Goal: Task Accomplishment & Management: Complete application form

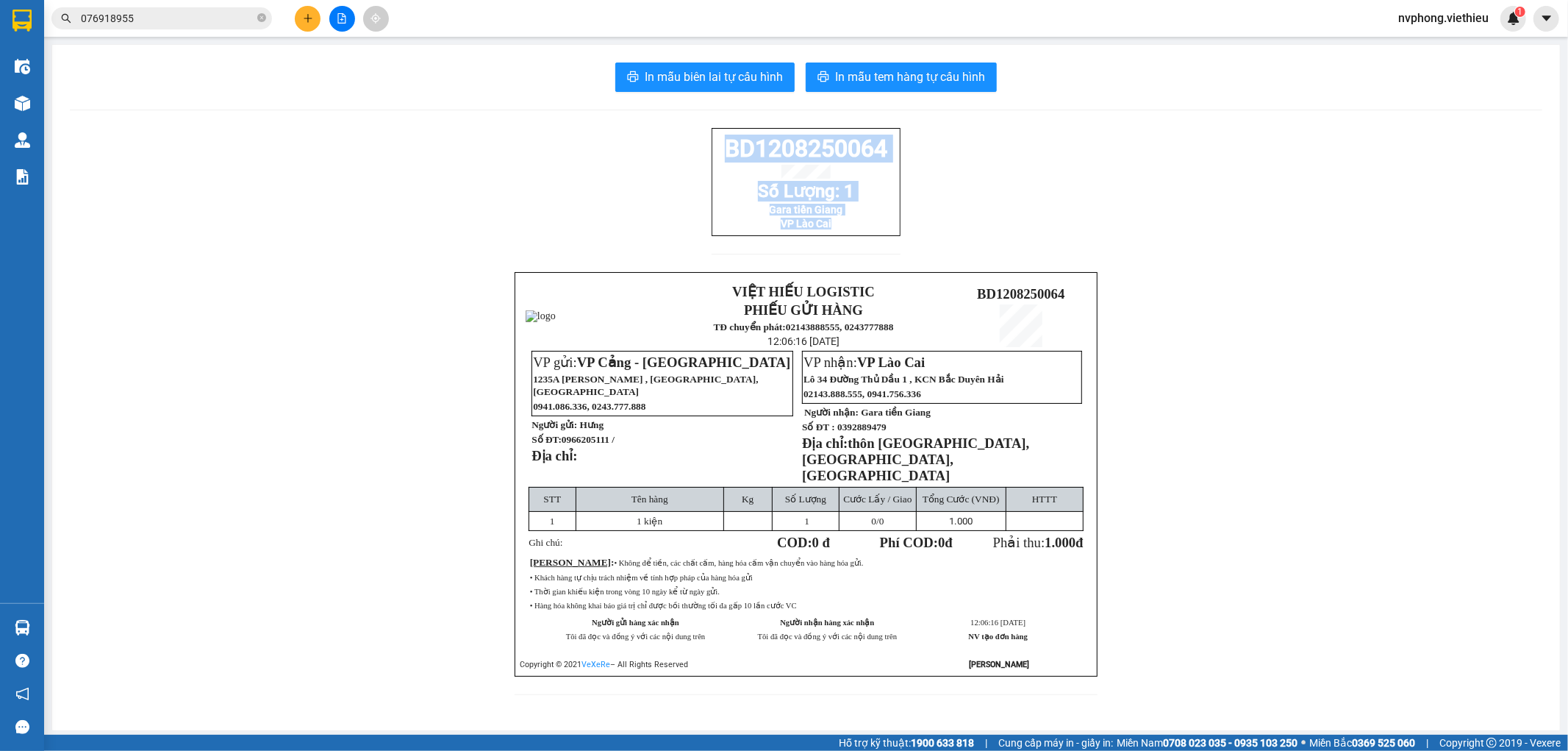
click at [312, 17] on icon "plus" at bounding box center [308, 18] width 10 height 10
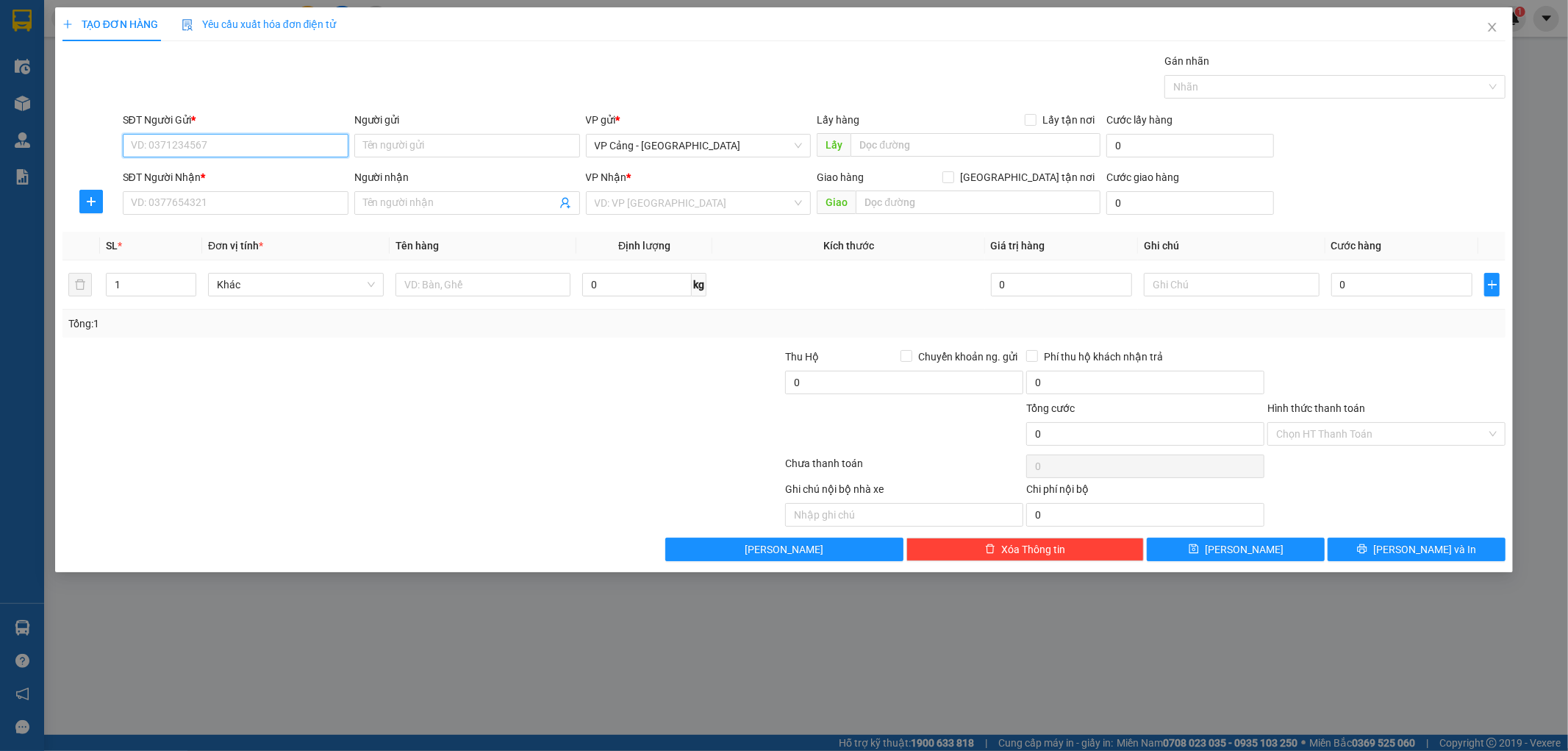
click at [202, 147] on input "SĐT Người Gửi *" at bounding box center [235, 145] width 226 height 23
click at [178, 207] on input "SĐT Người Nhận *" at bounding box center [235, 202] width 226 height 23
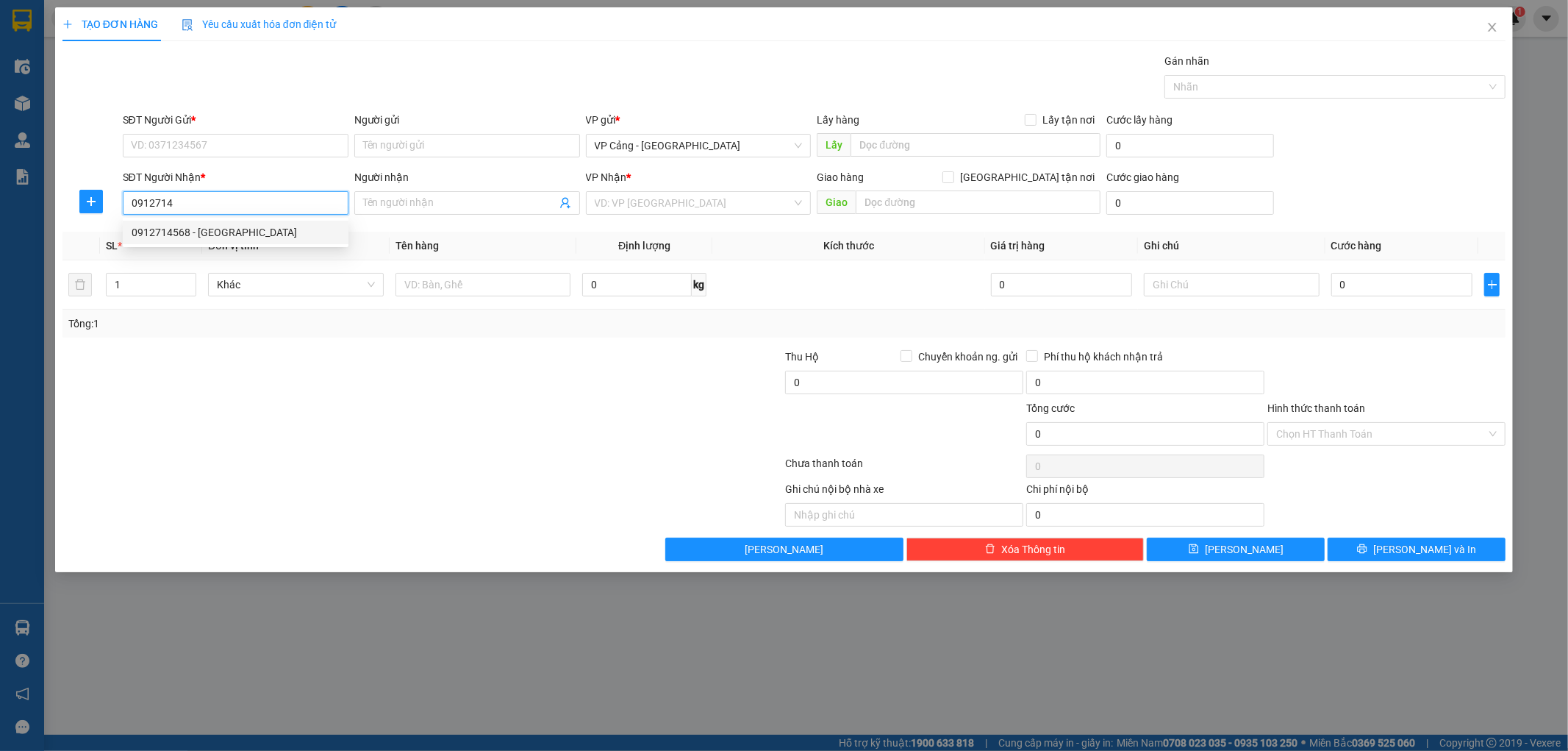
click at [202, 231] on div "0912714568 - [GEOGRAPHIC_DATA]" at bounding box center [235, 232] width 208 height 17
type input "0912714568"
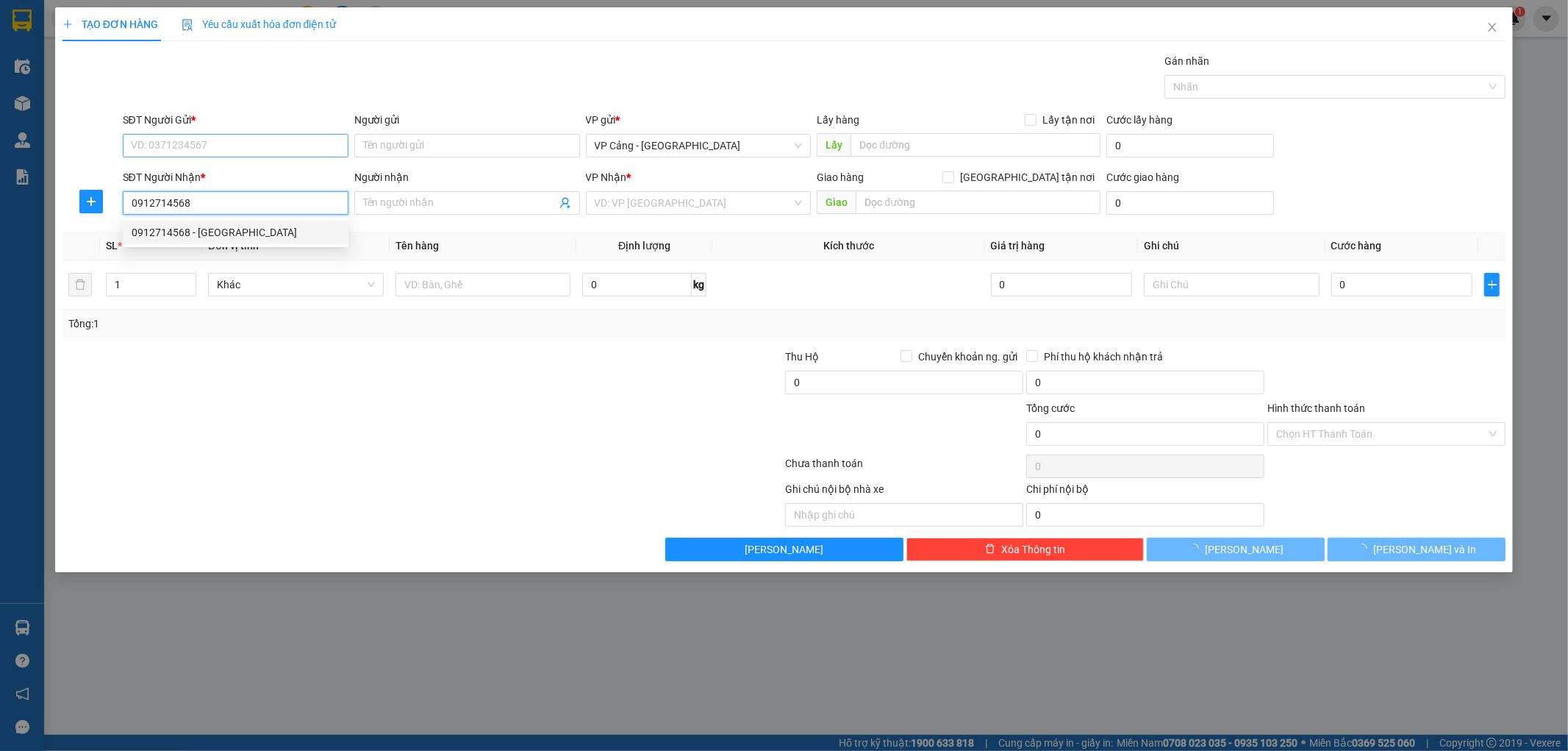
type input "[PERSON_NAME]"
checkbox input "true"
type input "1352 [PERSON_NAME] -[GEOGRAPHIC_DATA] - [GEOGRAPHIC_DATA] cai"
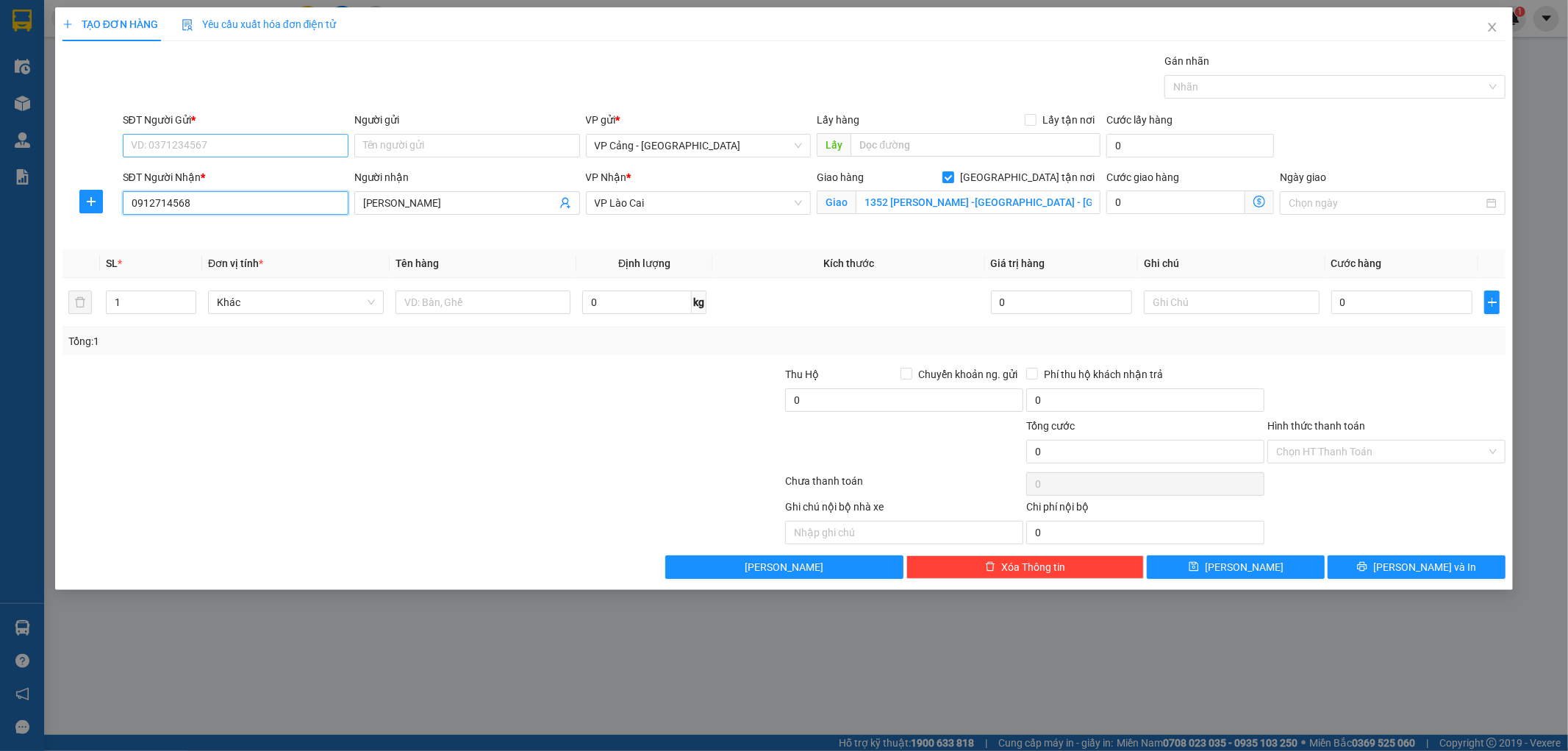
type input "0912714568"
click at [196, 145] on input "SĐT Người Gửi *" at bounding box center [235, 145] width 226 height 23
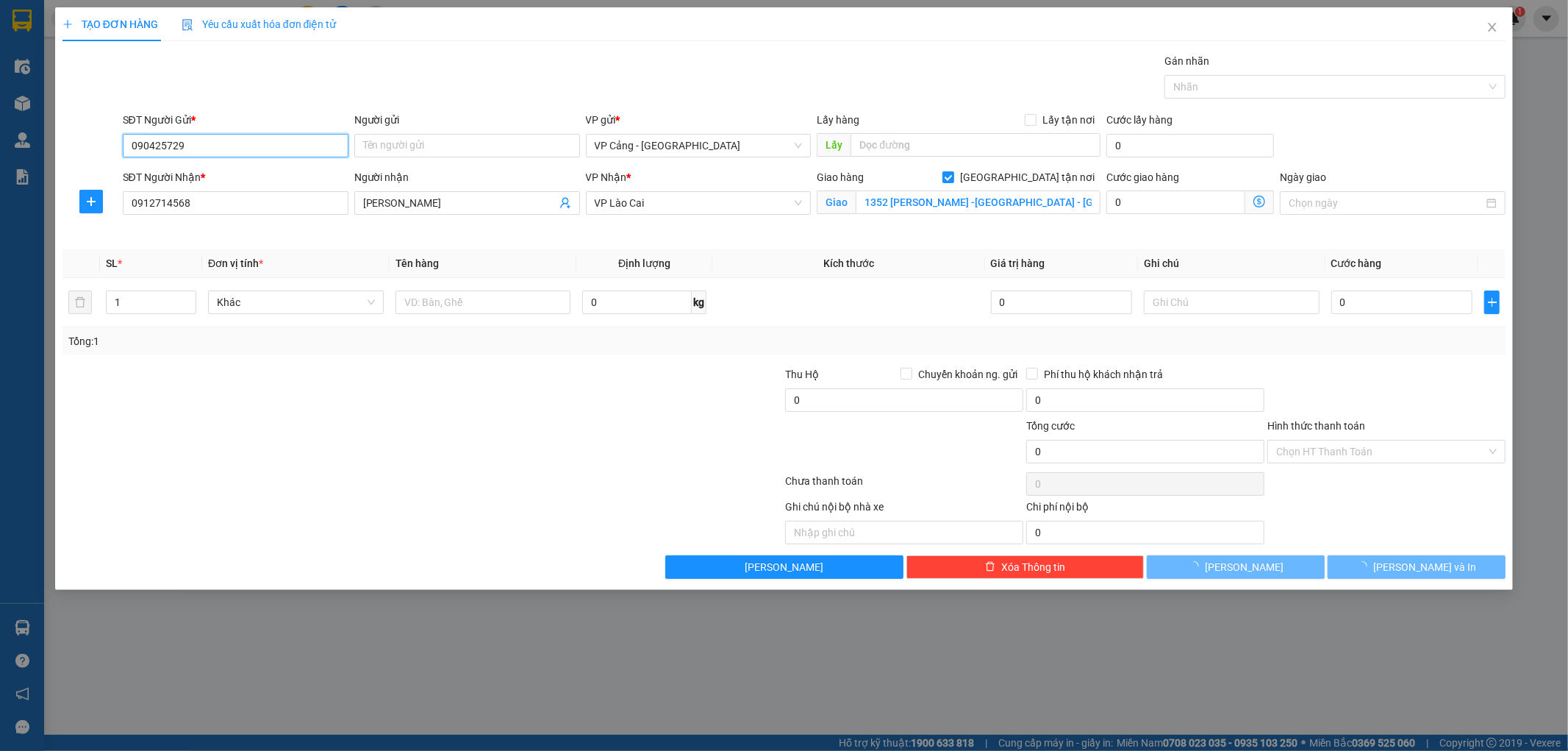
type input "0904257298"
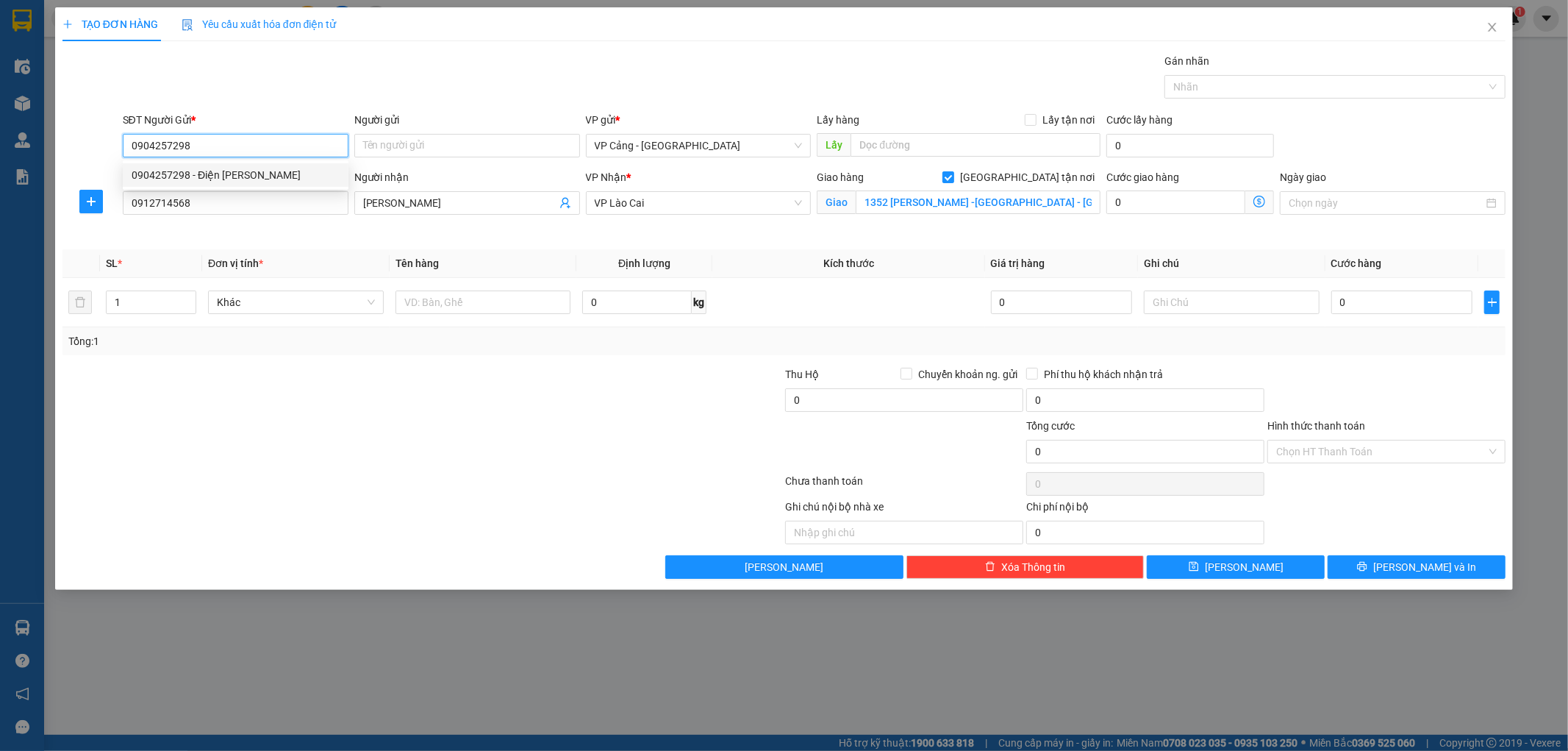
click at [209, 170] on div "0904257298 - Điện [PERSON_NAME]" at bounding box center [235, 175] width 208 height 17
type input "Điện [PERSON_NAME]"
type input "0904257298"
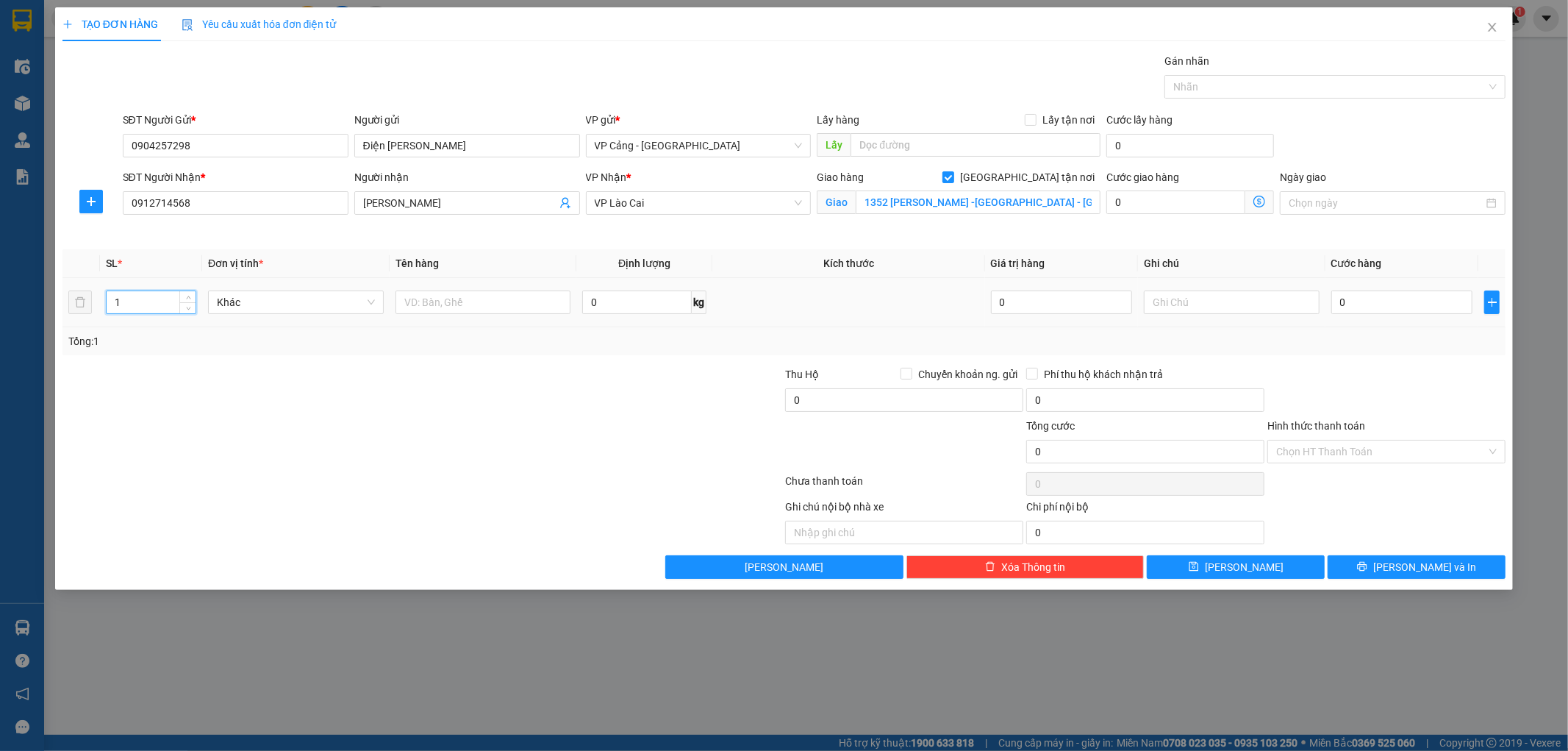
drag, startPoint x: 122, startPoint y: 303, endPoint x: 111, endPoint y: 304, distance: 11.0
click at [111, 304] on input "1" at bounding box center [151, 302] width 89 height 22
type input "4"
click at [461, 297] on input "text" at bounding box center [483, 302] width 176 height 23
type input "4 kiện ( 2 bộ điều hòa )"
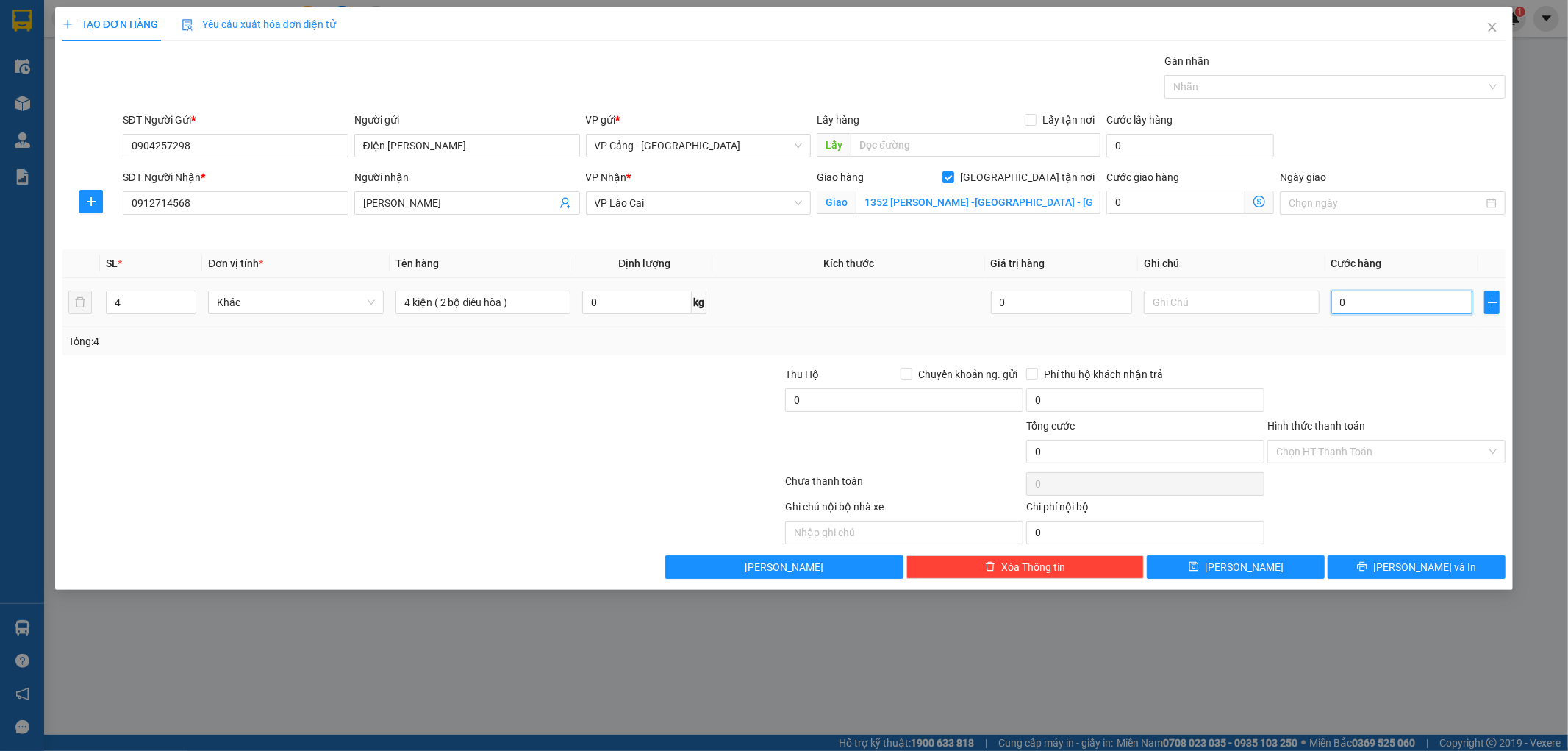
click at [1358, 297] on input "0" at bounding box center [1402, 302] width 141 height 23
type input "1"
type input "1.000"
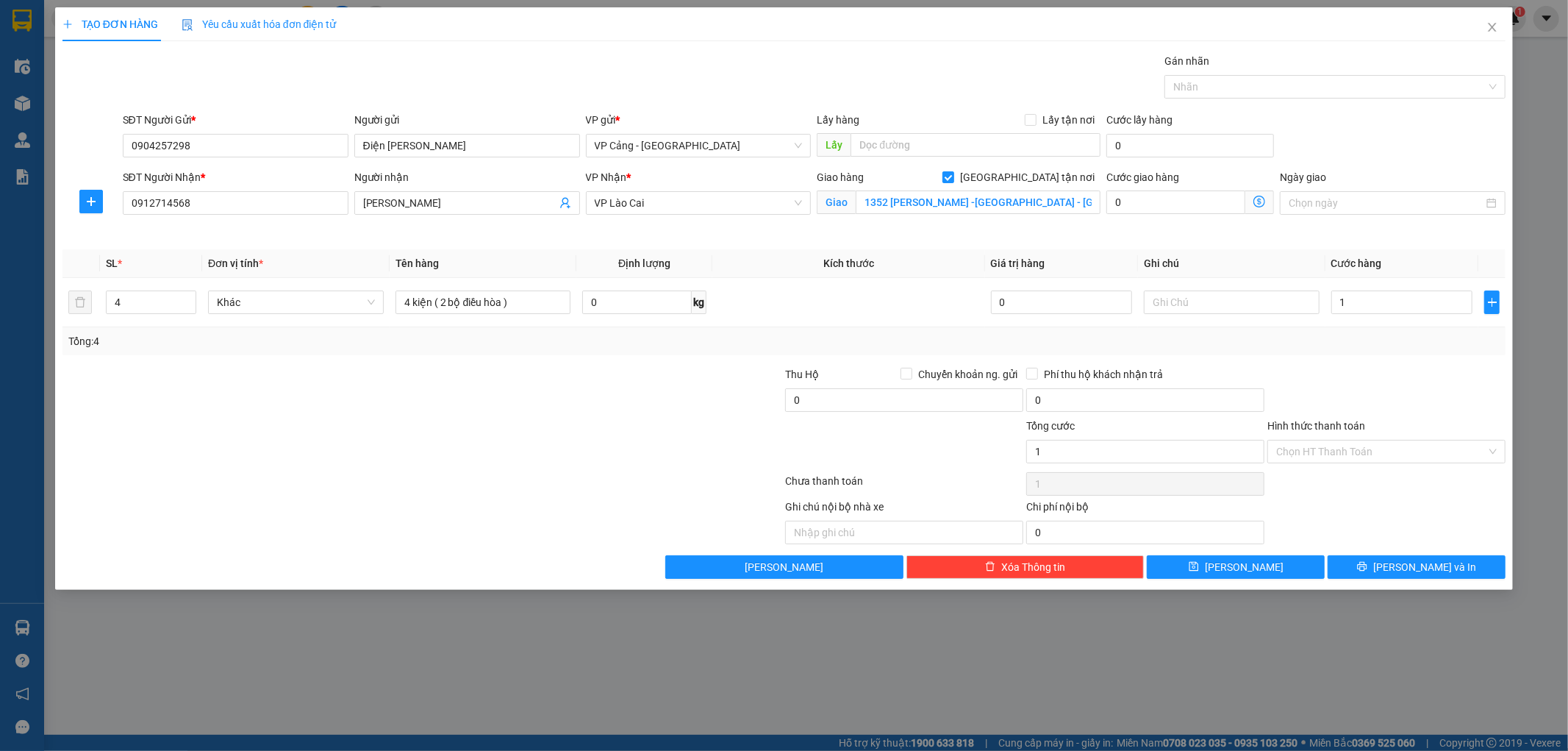
type input "1.000"
click at [1366, 353] on div "Tổng: 4" at bounding box center [785, 341] width 1444 height 28
click at [1356, 564] on button "[PERSON_NAME] và In" at bounding box center [1416, 567] width 178 height 23
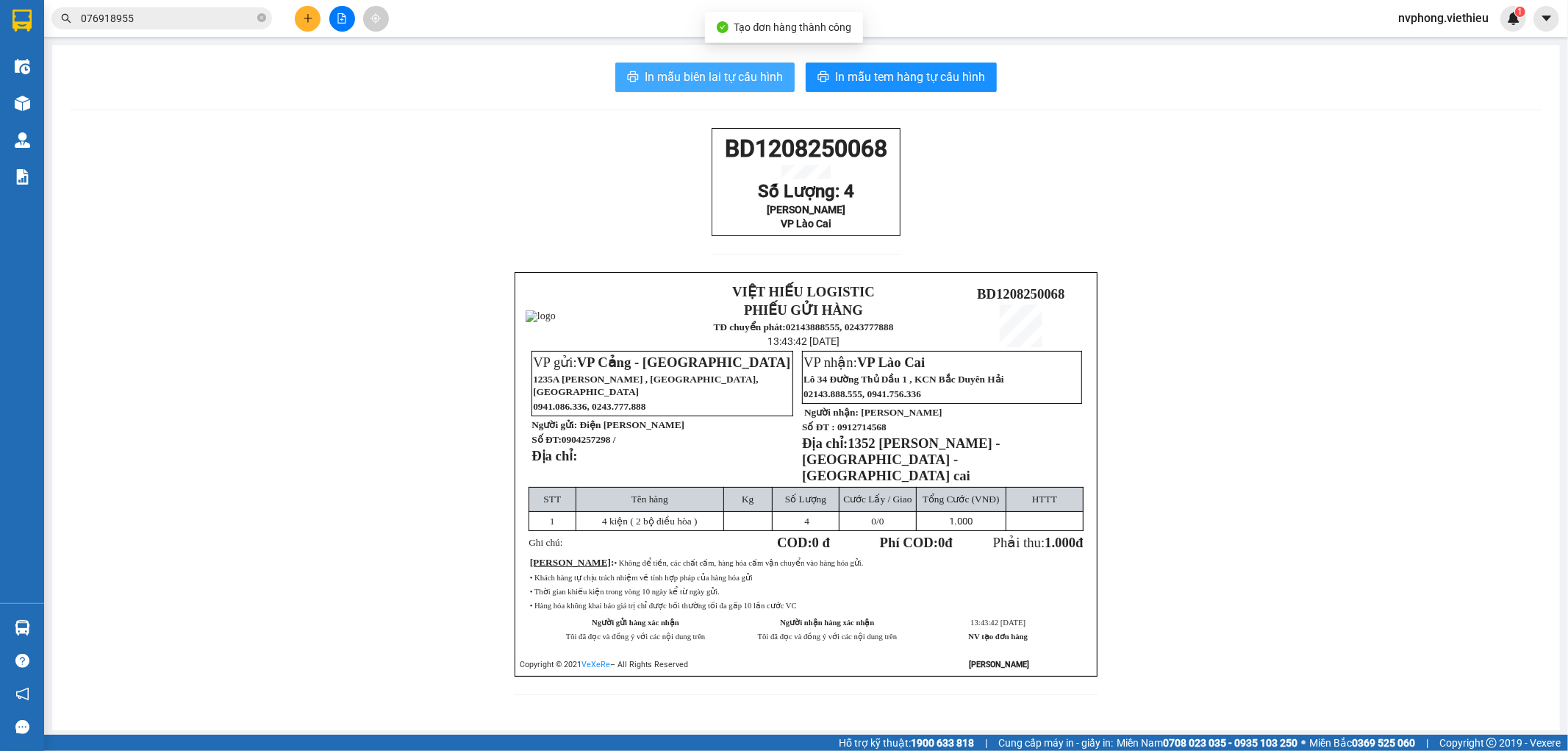
click at [711, 77] on span "In mẫu biên lai tự cấu hình" at bounding box center [714, 77] width 138 height 18
click at [732, 72] on span "In mẫu biên lai tự cấu hình" at bounding box center [714, 77] width 138 height 18
click at [311, 17] on icon "plus" at bounding box center [308, 17] width 8 height 1
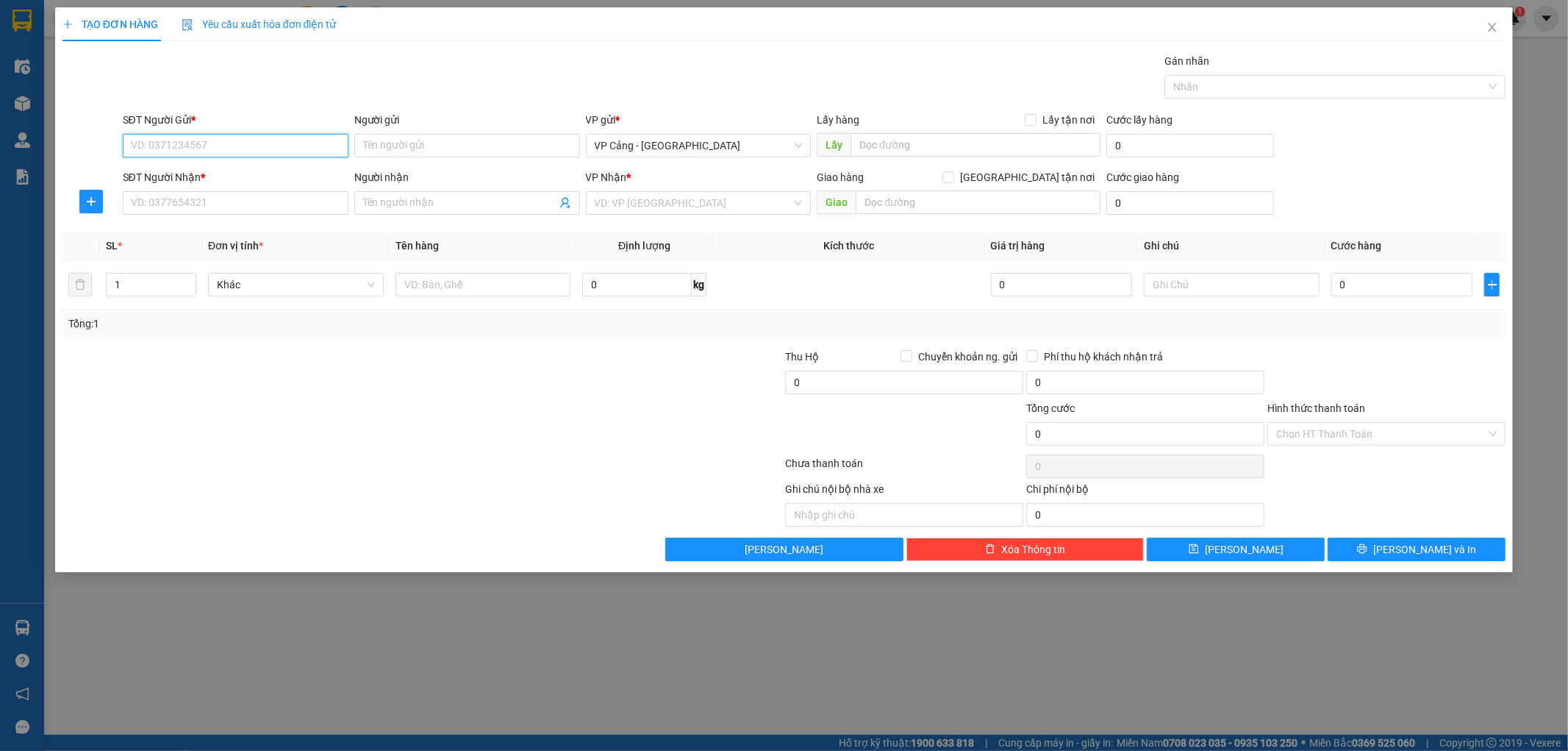
click at [193, 145] on input "SĐT Người Gửi *" at bounding box center [235, 145] width 226 height 23
click at [177, 150] on input "SĐT Người Gửi *" at bounding box center [235, 145] width 226 height 23
click at [208, 213] on input "SĐT Người Nhận *" at bounding box center [235, 202] width 226 height 23
drag, startPoint x: 207, startPoint y: 207, endPoint x: 101, endPoint y: 201, distance: 106.2
click at [101, 201] on div "SĐT Người Nhận * 08333860860 08333860860 Người nhận Tên người nhận VP Nhận * VD…" at bounding box center [784, 195] width 1447 height 51
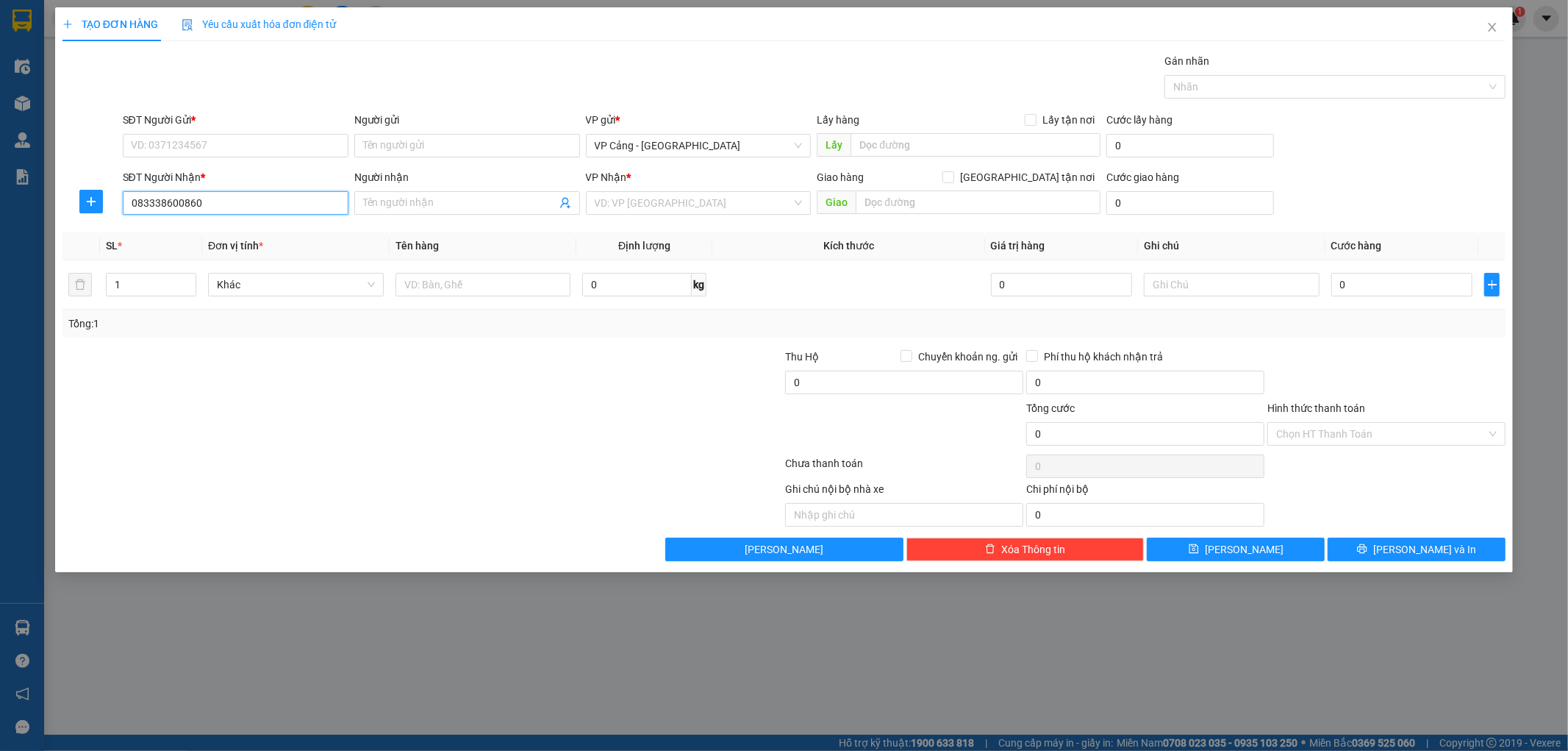
drag, startPoint x: 202, startPoint y: 204, endPoint x: 70, endPoint y: 199, distance: 132.1
click at [70, 199] on div "SĐT Người Nhận * 083338600860 083338600860 Người nhận Tên người nhận VP Nhận * …" at bounding box center [784, 195] width 1447 height 51
type input "08333860860"
click at [444, 204] on input "Người nhận" at bounding box center [460, 203] width 193 height 17
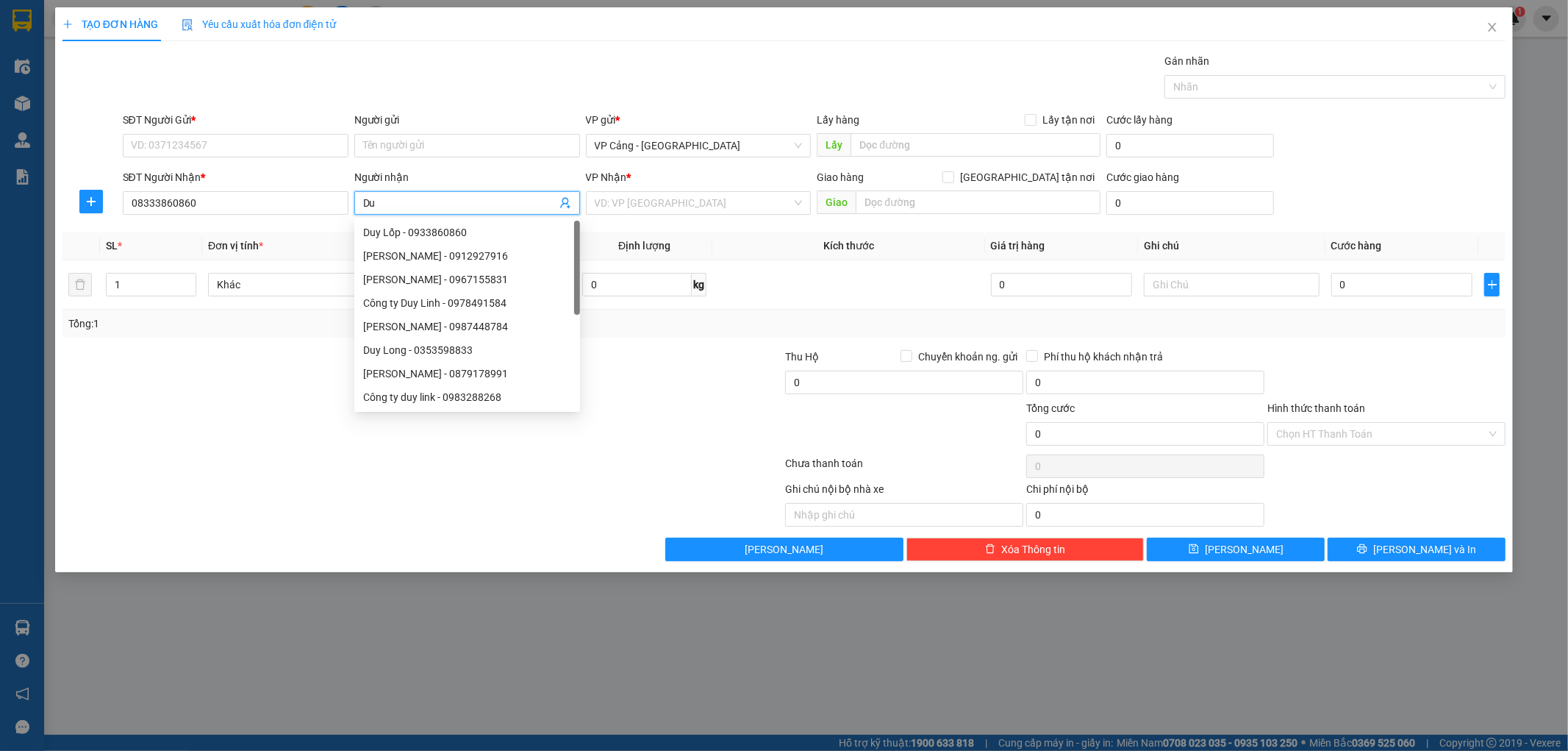
type input "D"
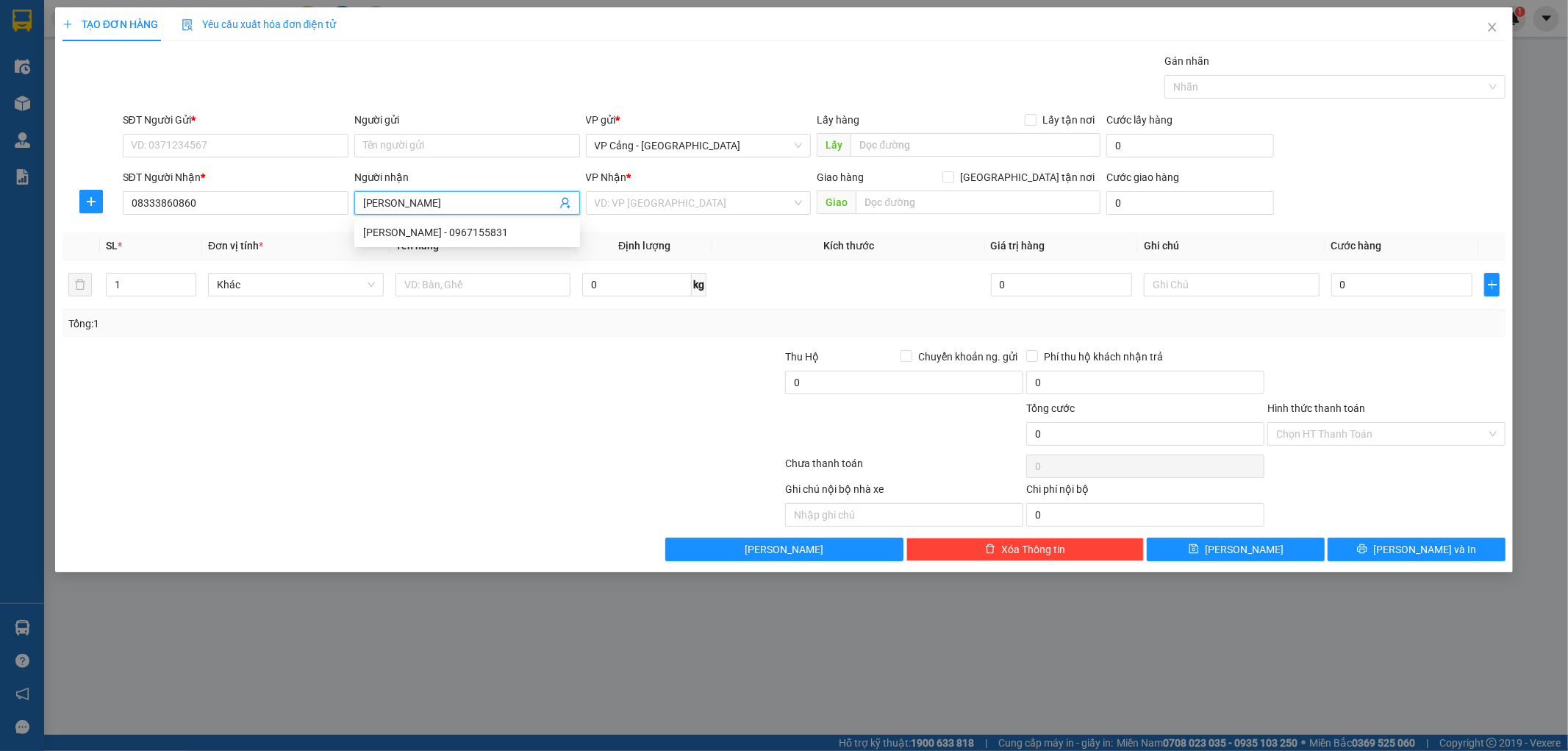
click at [444, 203] on input "[PERSON_NAME]" at bounding box center [460, 203] width 193 height 17
drag, startPoint x: 429, startPoint y: 203, endPoint x: 224, endPoint y: 186, distance: 205.7
click at [224, 186] on div "SĐT Người Nhận * 08333860860 Người nhận Anh duy VP Nhận * VD: VP [GEOGRAPHIC_DA…" at bounding box center [815, 195] width 1390 height 51
type input "duy"
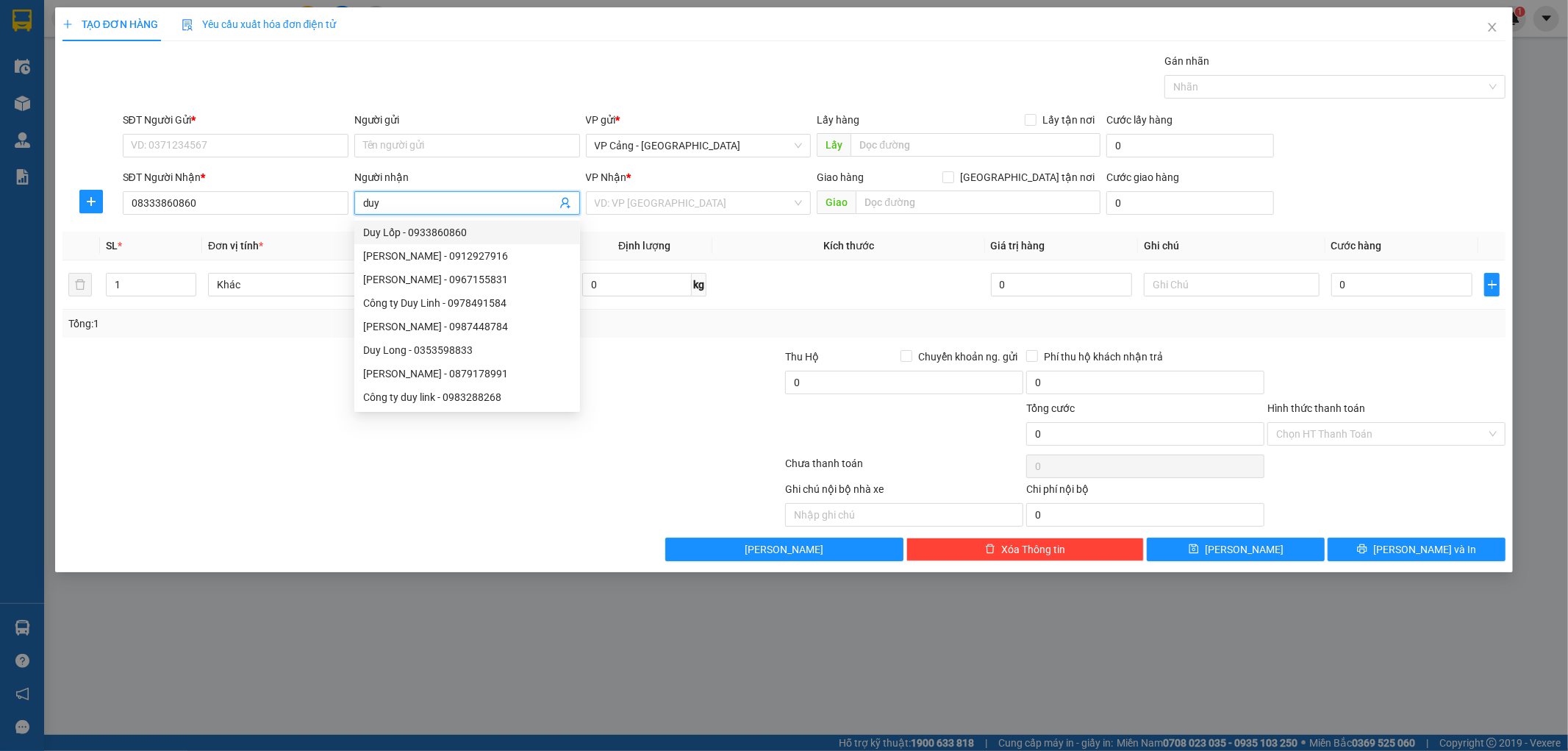
click at [427, 228] on div "Duy Lốp - 0933860860" at bounding box center [468, 232] width 208 height 17
type input "0933860860"
type input "Duy Lốp"
checkbox input "true"
type input "109 [PERSON_NAME] -lào cai"
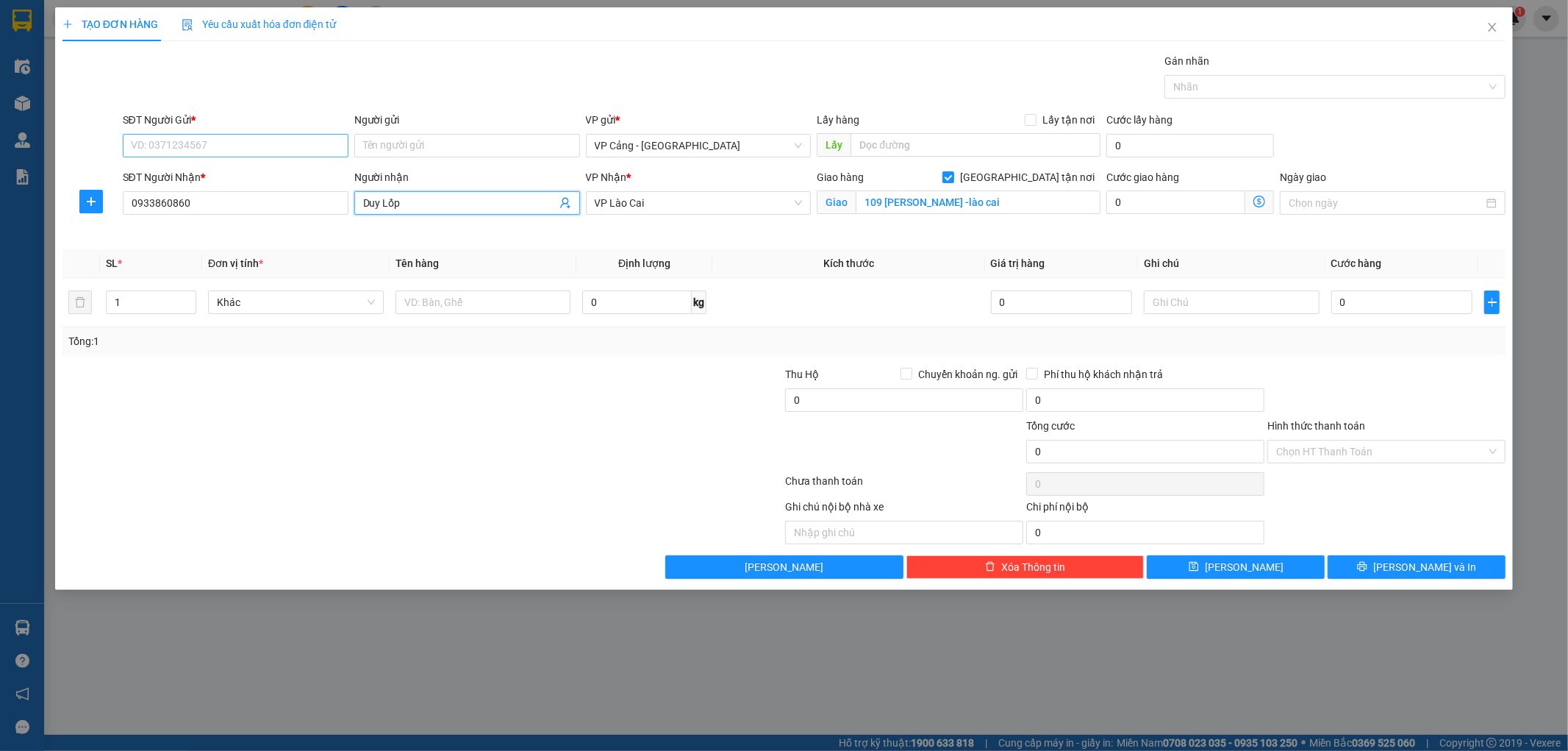
type input "Duy Lốp"
click at [297, 144] on input "SĐT Người Gửi *" at bounding box center [235, 145] width 226 height 23
click at [1208, 304] on input "text" at bounding box center [1232, 302] width 176 height 23
type input "PXK"
click at [1414, 312] on input "0" at bounding box center [1402, 302] width 141 height 23
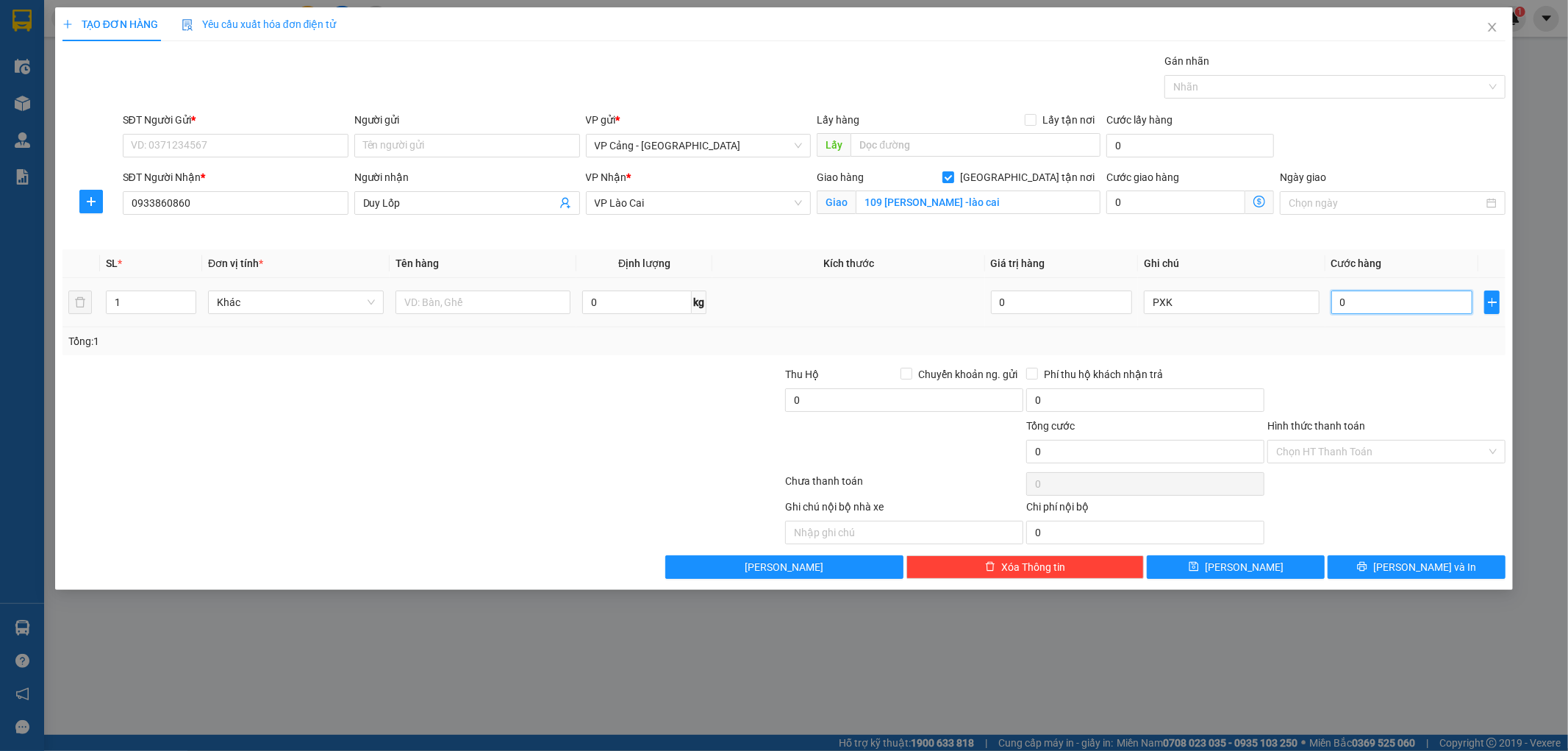
type input "1"
type input "1.000"
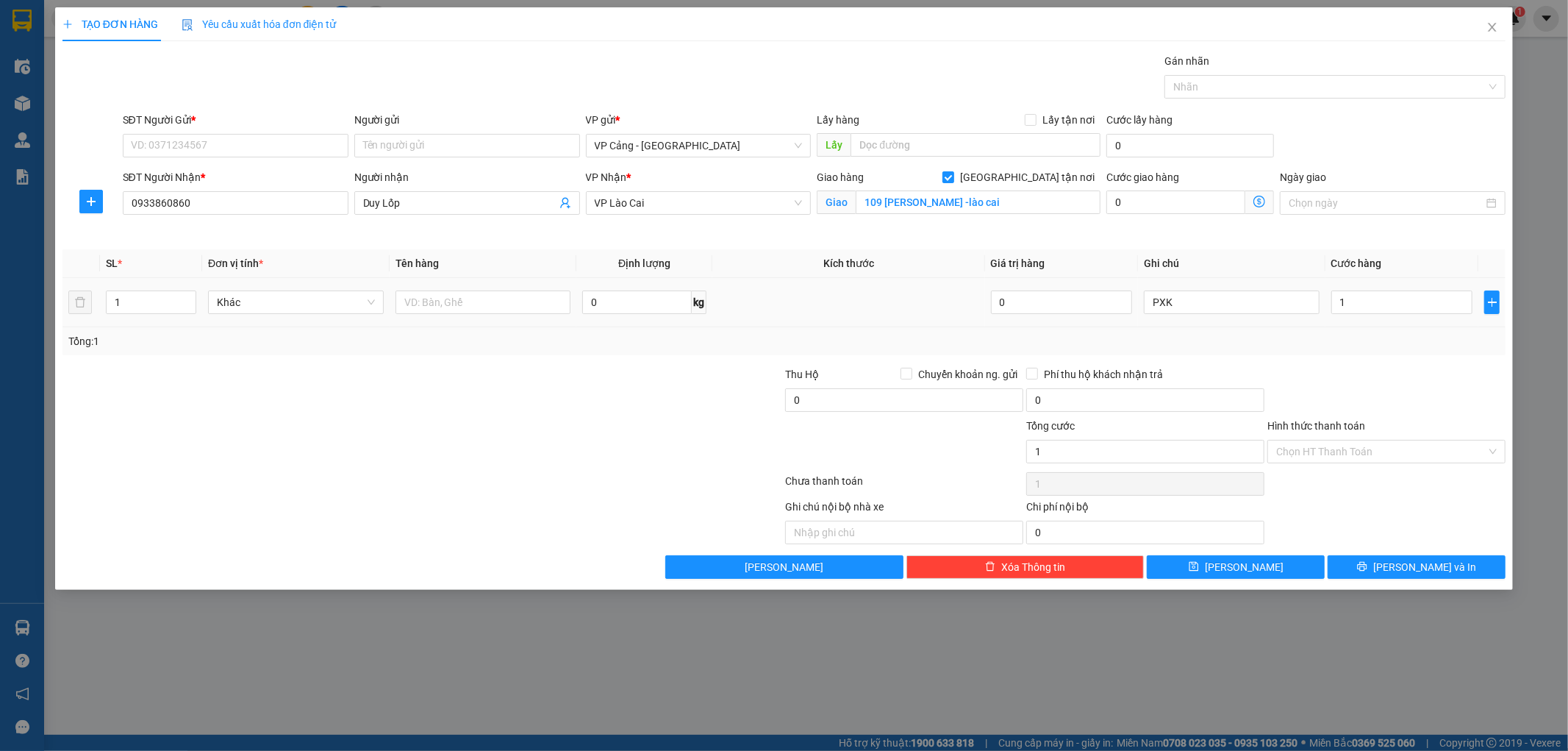
type input "1.000"
click at [1375, 338] on div "Tổng: 1" at bounding box center [785, 341] width 1433 height 17
click at [193, 145] on input "SĐT Người Gửi *" at bounding box center [235, 145] width 226 height 23
click at [375, 143] on input "Người gửi" at bounding box center [467, 145] width 226 height 23
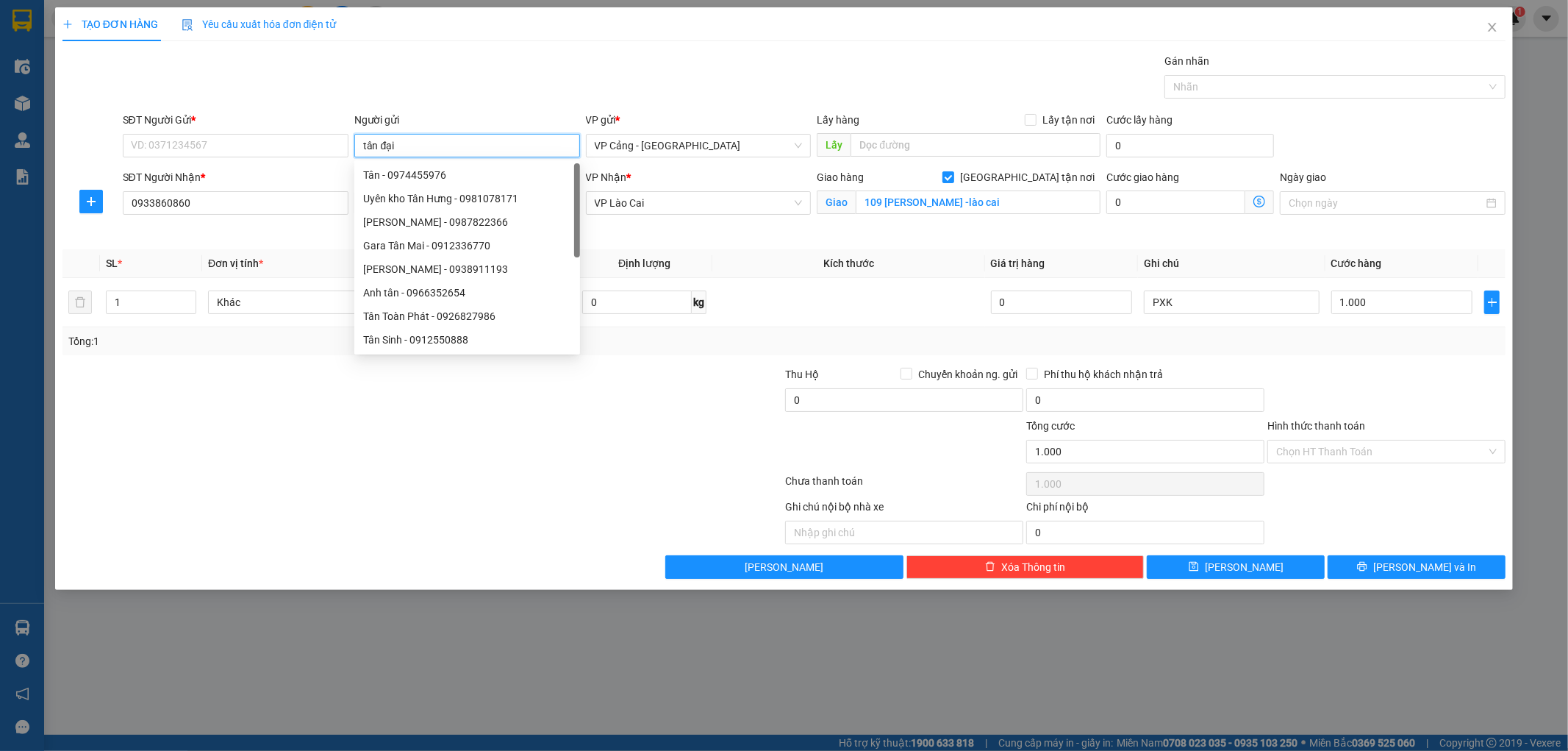
type input "tân đại"
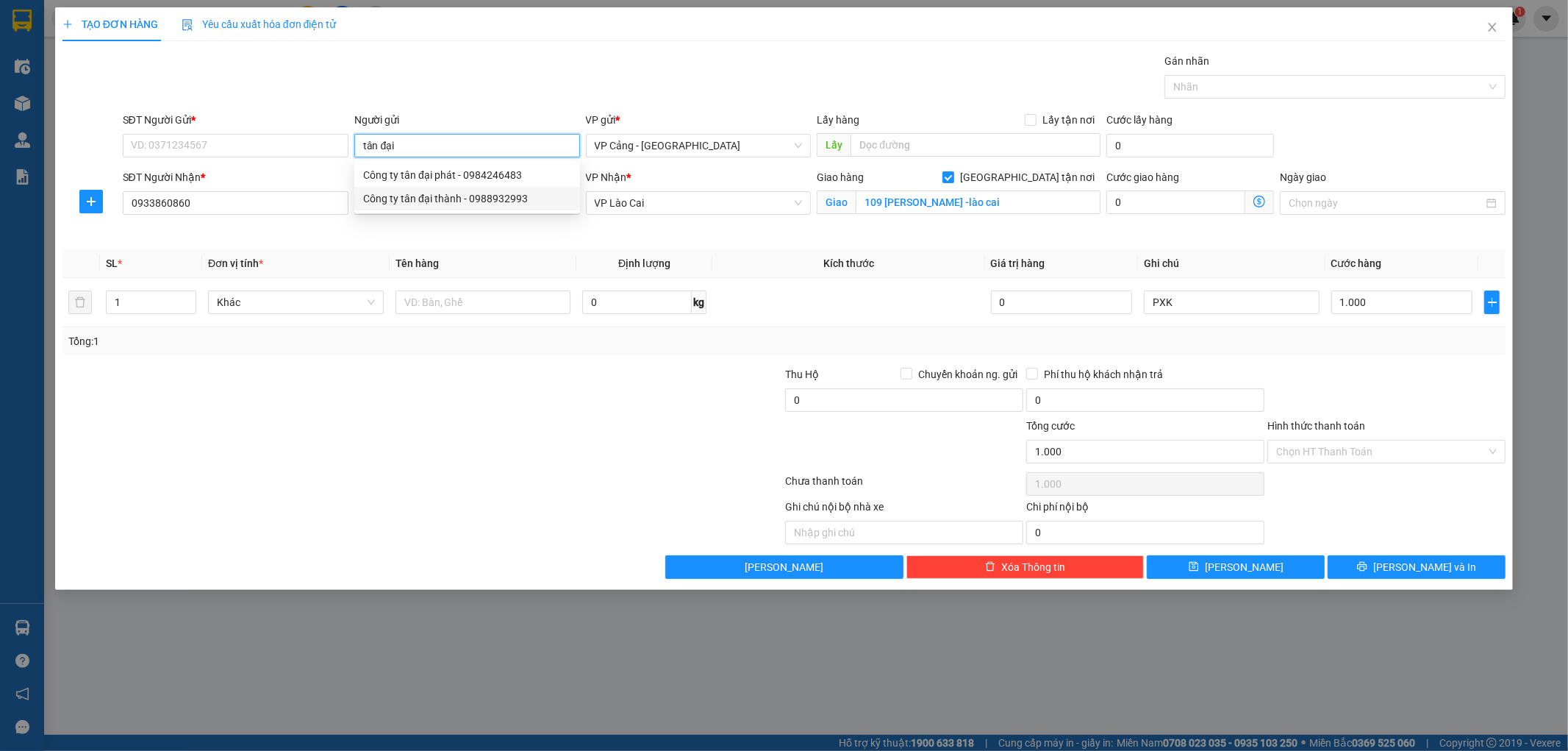
click at [425, 200] on div "Công ty tân đại thành - 0988932993" at bounding box center [468, 199] width 208 height 17
type input "0988932993"
type input "Công ty tân đại thành"
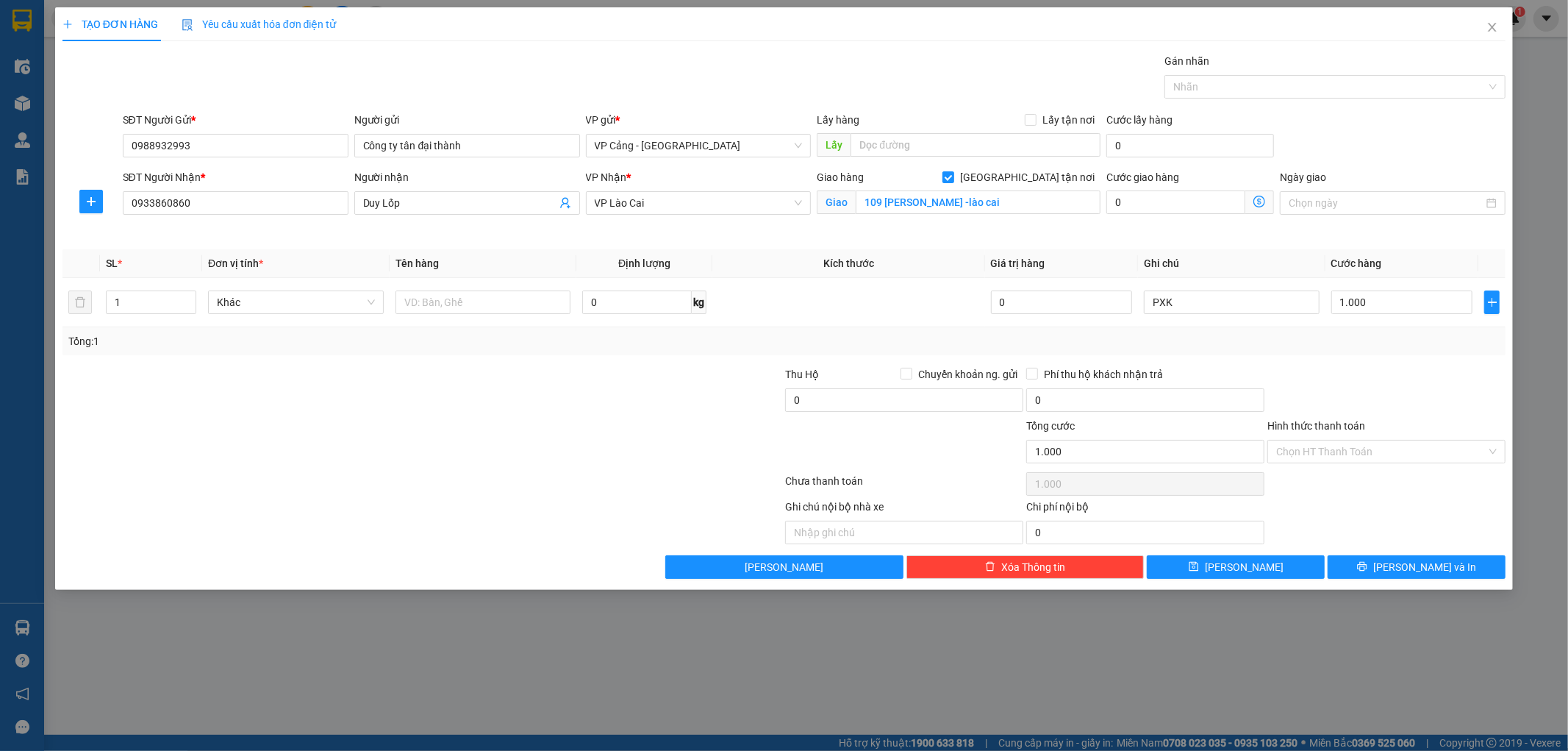
drag, startPoint x: 425, startPoint y: 480, endPoint x: 856, endPoint y: 368, distance: 445.3
click at [447, 476] on div at bounding box center [423, 484] width 724 height 30
click at [497, 150] on input "Công ty tân đại thành" at bounding box center [467, 145] width 226 height 23
click at [474, 151] on input "Công ty tân đại thành" at bounding box center [467, 145] width 226 height 23
click at [520, 376] on div at bounding box center [302, 392] width 482 height 51
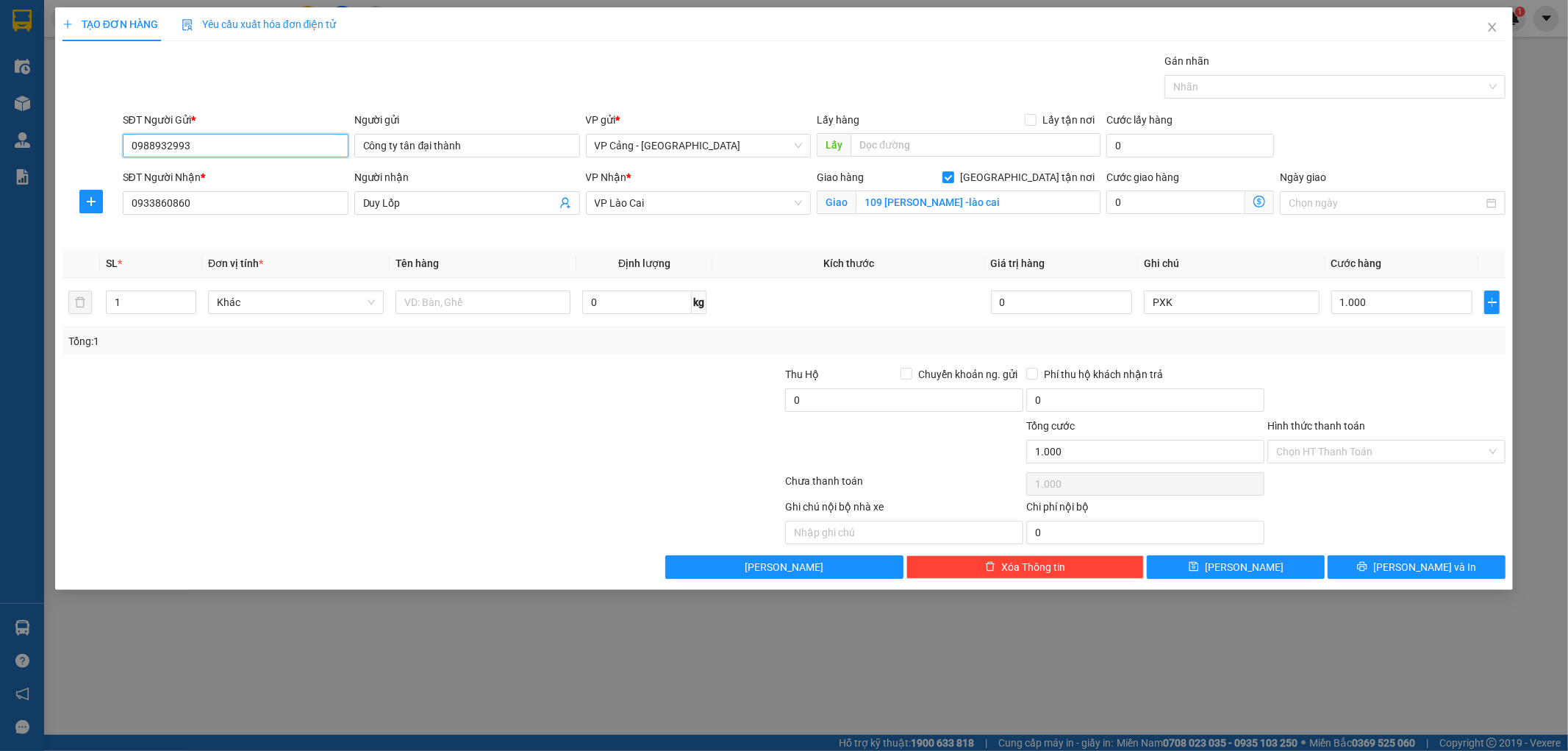
click at [201, 150] on input "0988932993" at bounding box center [235, 145] width 226 height 23
drag, startPoint x: 190, startPoint y: 144, endPoint x: 113, endPoint y: 144, distance: 77.0
click at [113, 144] on div "SĐT Người Gửi * 0988932993 0988932993 Người gửi Công ty tân đại thành VP gửi * …" at bounding box center [784, 137] width 1447 height 51
type input "0985905892"
drag, startPoint x: 478, startPoint y: 143, endPoint x: 332, endPoint y: 150, distance: 146.2
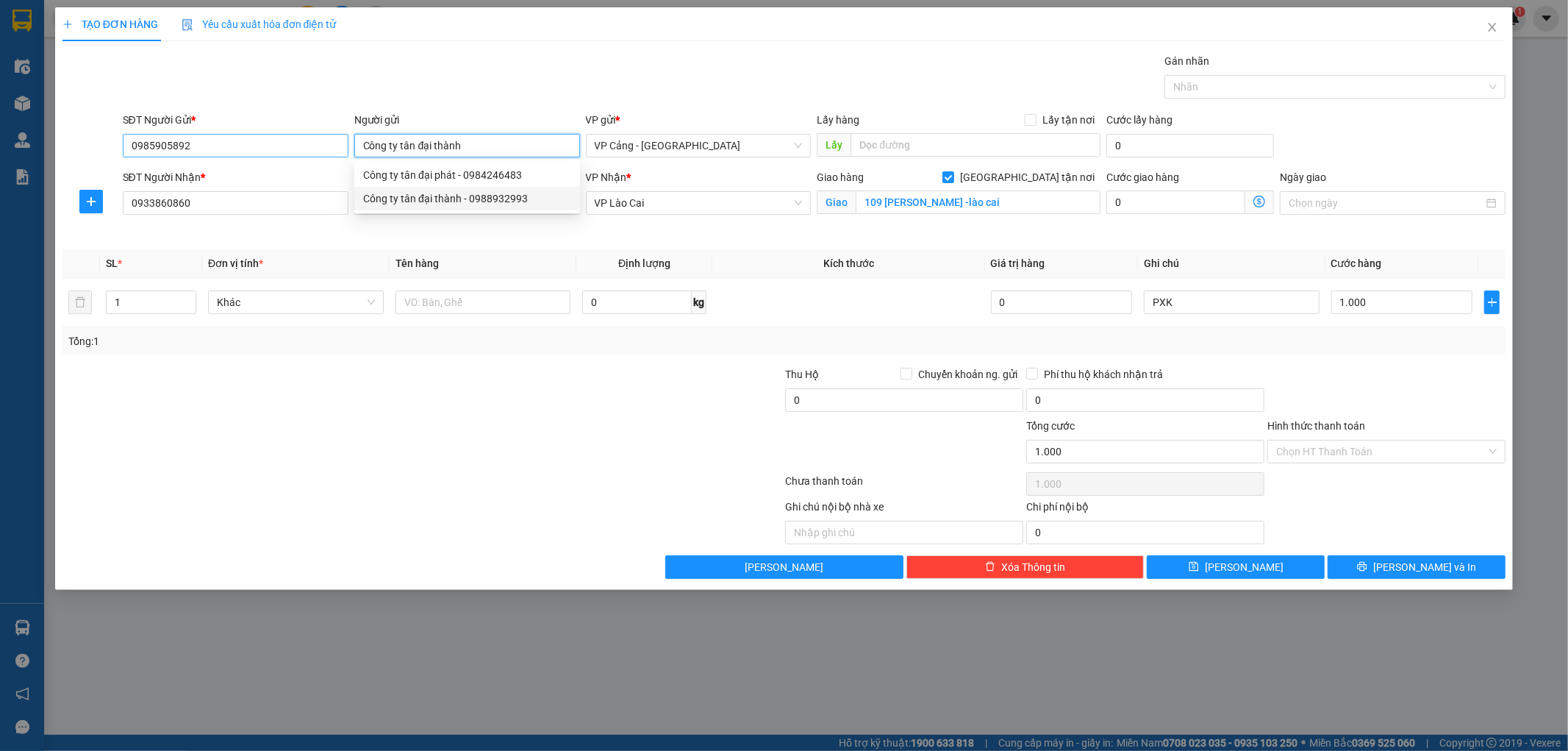
click at [332, 150] on div "SĐT Người Gửi * 0985905892 Người gửi Công ty tân đại thành VP gửi * VP Cảng - […" at bounding box center [815, 137] width 1390 height 51
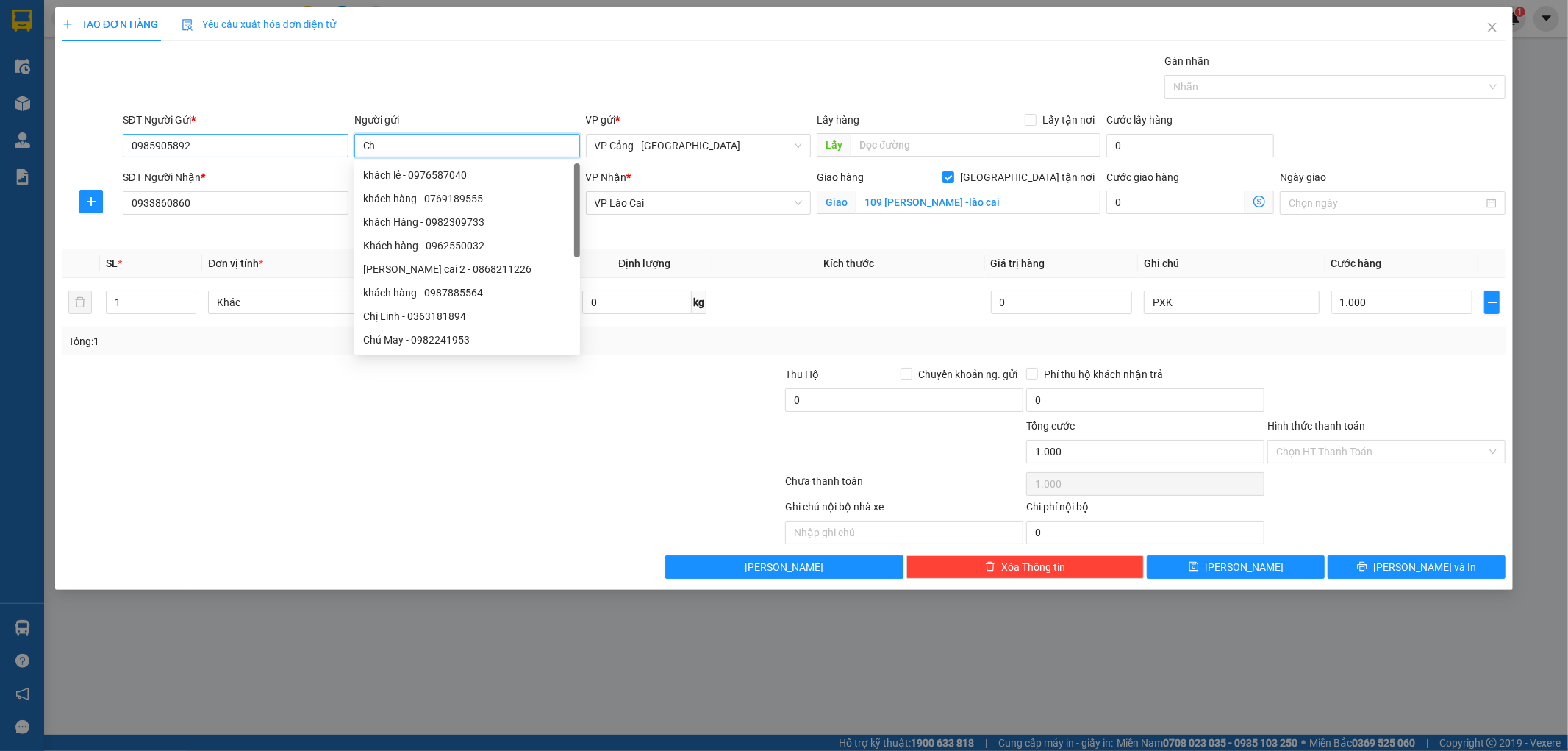
type input "C"
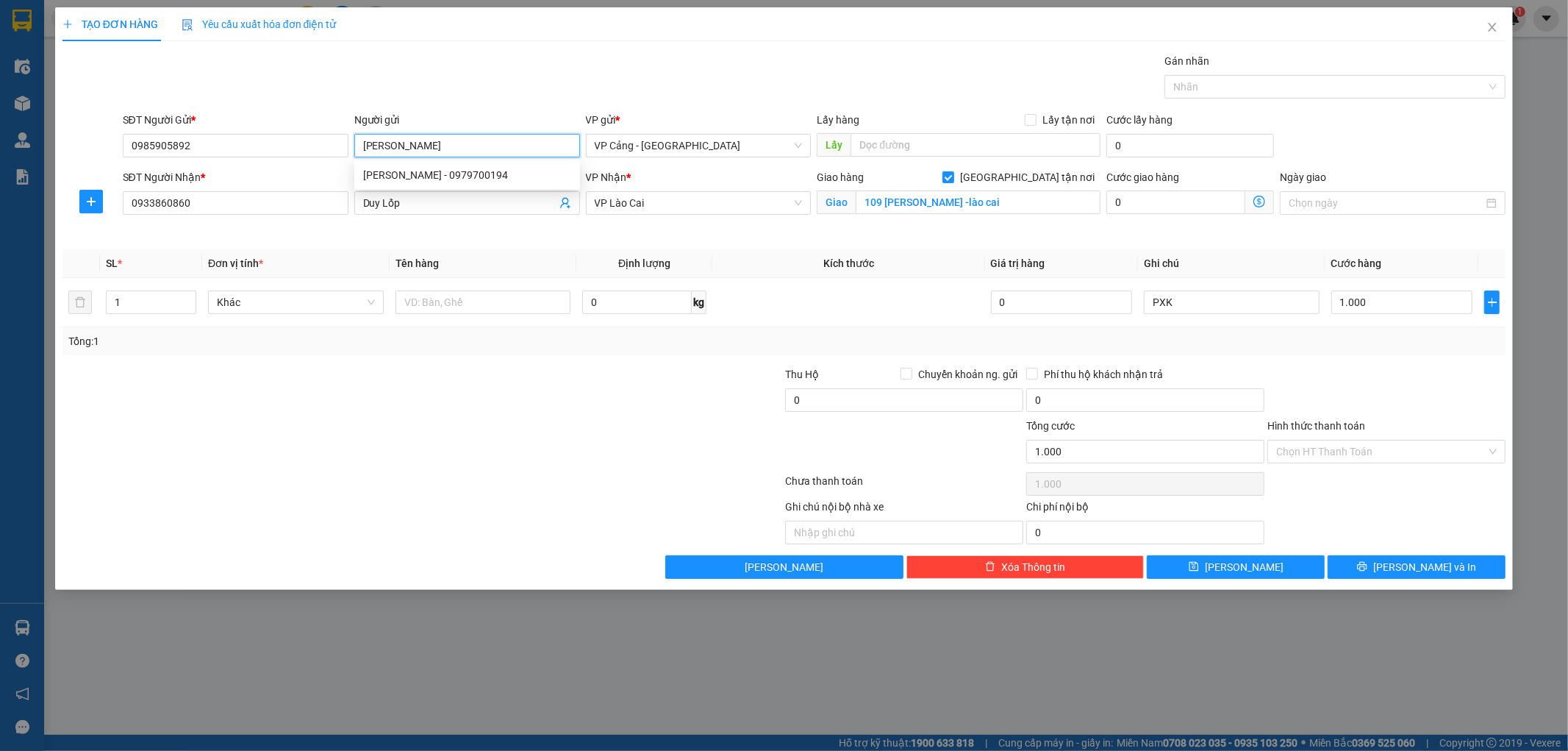
type input "[PERSON_NAME]"
drag, startPoint x: 411, startPoint y: 373, endPoint x: 415, endPoint y: 357, distance: 16.5
click at [411, 373] on div at bounding box center [302, 392] width 482 height 51
drag, startPoint x: 137, startPoint y: 300, endPoint x: 112, endPoint y: 302, distance: 25.1
click at [112, 302] on input "1" at bounding box center [151, 302] width 89 height 22
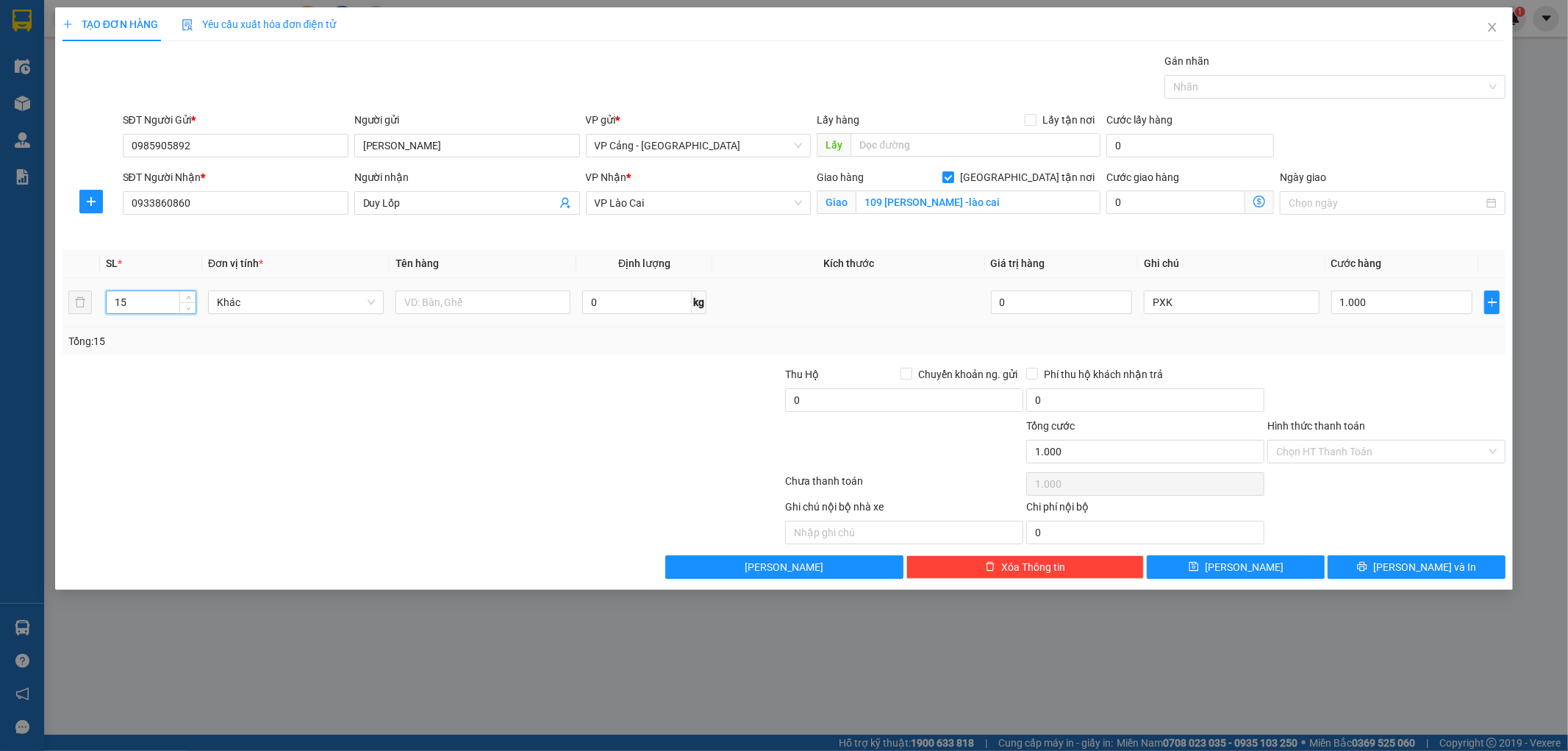
type input "1"
drag, startPoint x: 345, startPoint y: 439, endPoint x: 878, endPoint y: 300, distance: 550.8
click at [353, 438] on div at bounding box center [302, 444] width 482 height 51
click at [134, 302] on input "number" at bounding box center [151, 302] width 89 height 22
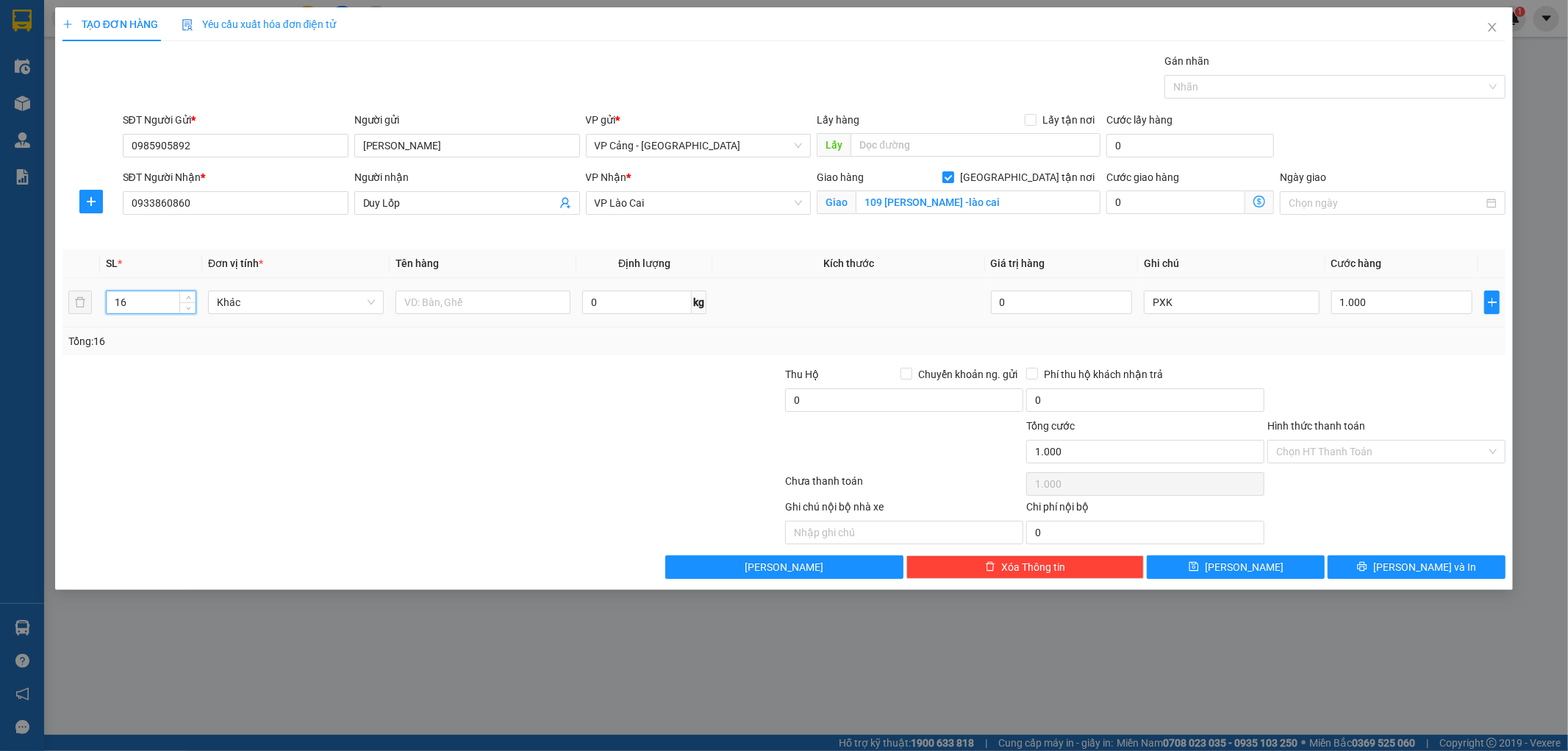
type input "16"
drag, startPoint x: 449, startPoint y: 402, endPoint x: 459, endPoint y: 384, distance: 20.6
click at [451, 401] on div at bounding box center [302, 392] width 482 height 51
click at [466, 302] on input "text" at bounding box center [483, 302] width 176 height 23
type input "16 lốp"
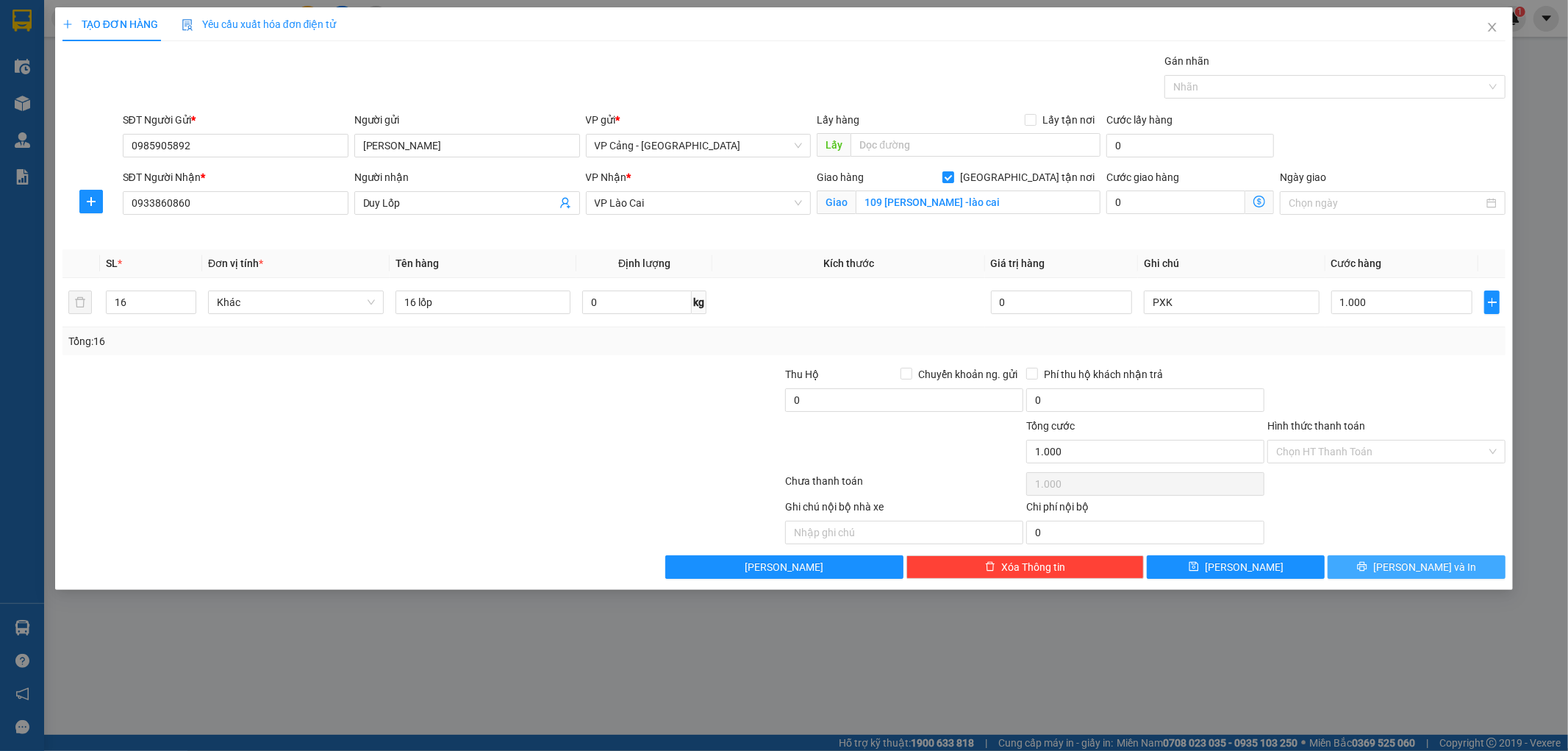
click at [1366, 571] on button "[PERSON_NAME] và In" at bounding box center [1416, 567] width 178 height 23
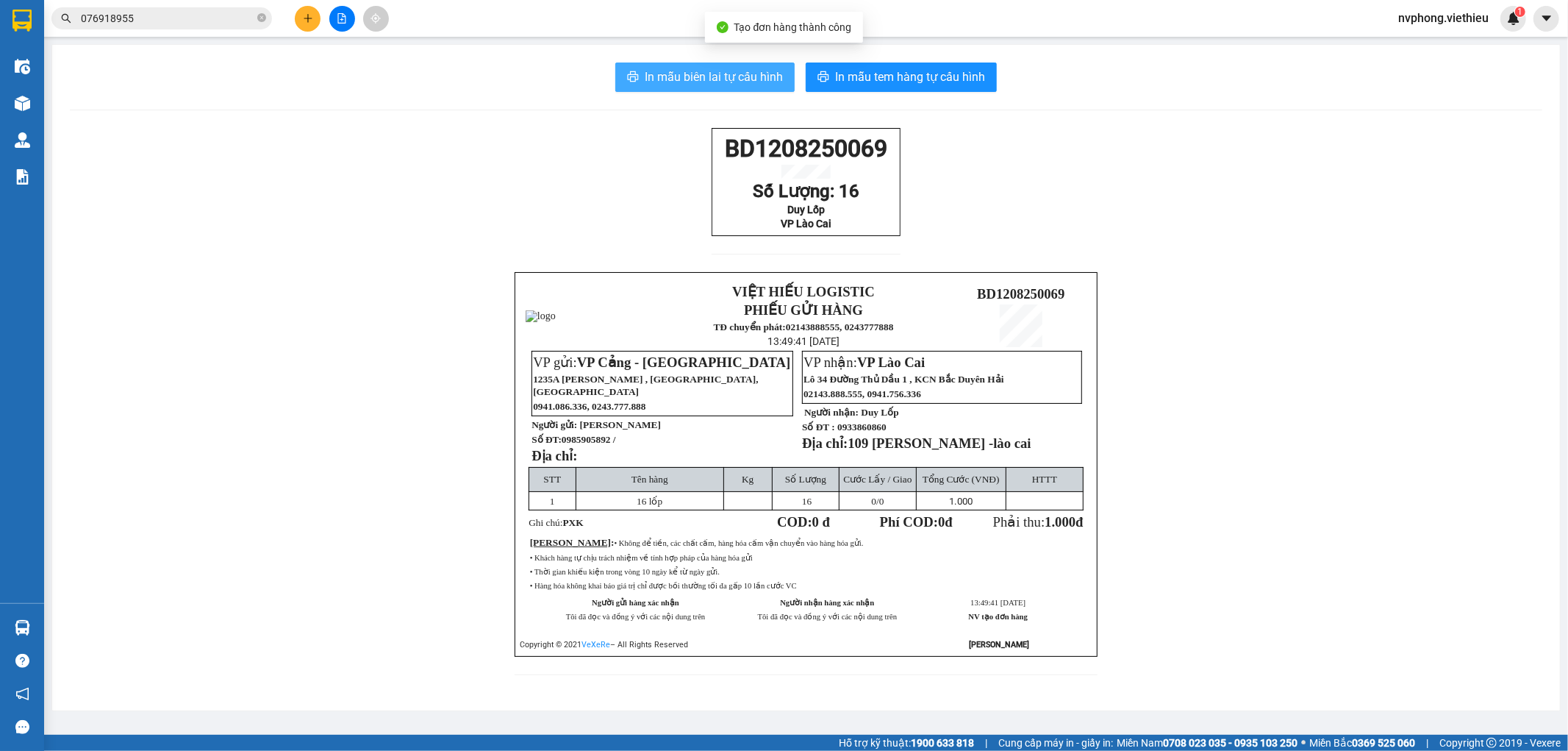
click at [711, 75] on span "In mẫu biên lai tự cấu hình" at bounding box center [714, 77] width 138 height 18
drag, startPoint x: 719, startPoint y: 150, endPoint x: 853, endPoint y: 234, distance: 158.2
click at [853, 234] on div "BD1208250069 Số Lượng: 16 Duy Lốp VP [GEOGRAPHIC_DATA]" at bounding box center [805, 182] width 189 height 108
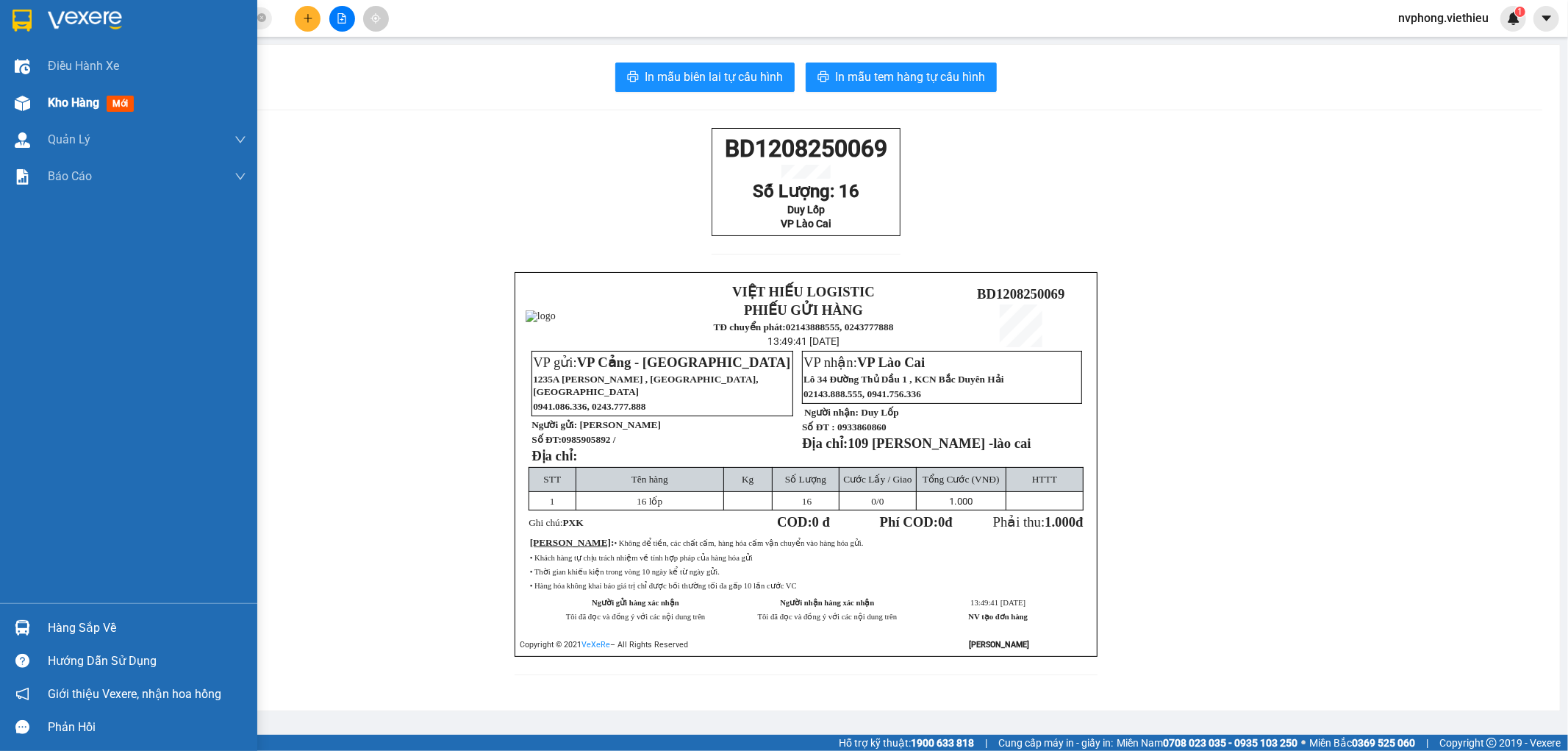
click at [25, 109] on img at bounding box center [22, 103] width 16 height 16
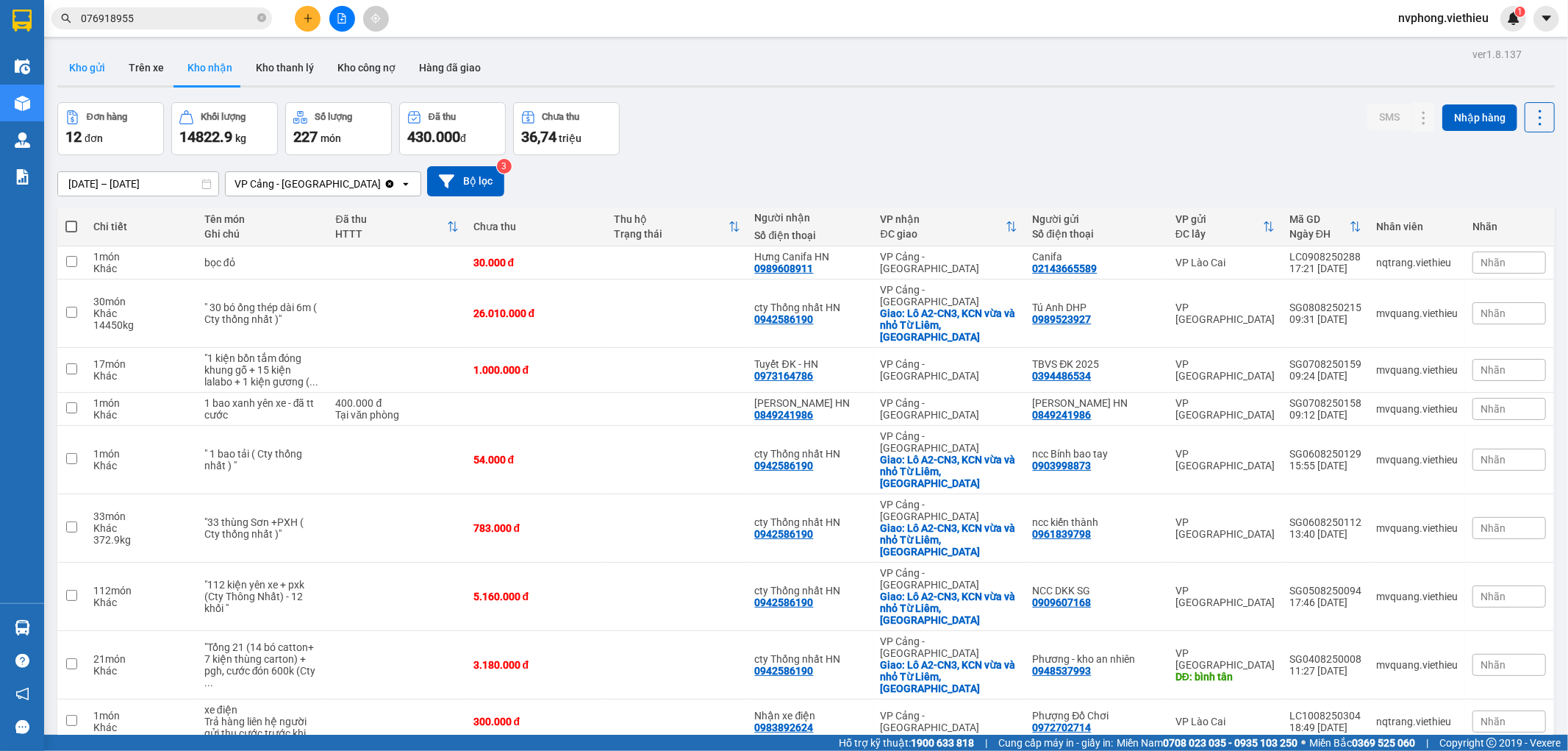
click at [81, 62] on button "Kho gửi" at bounding box center [87, 68] width 59 height 36
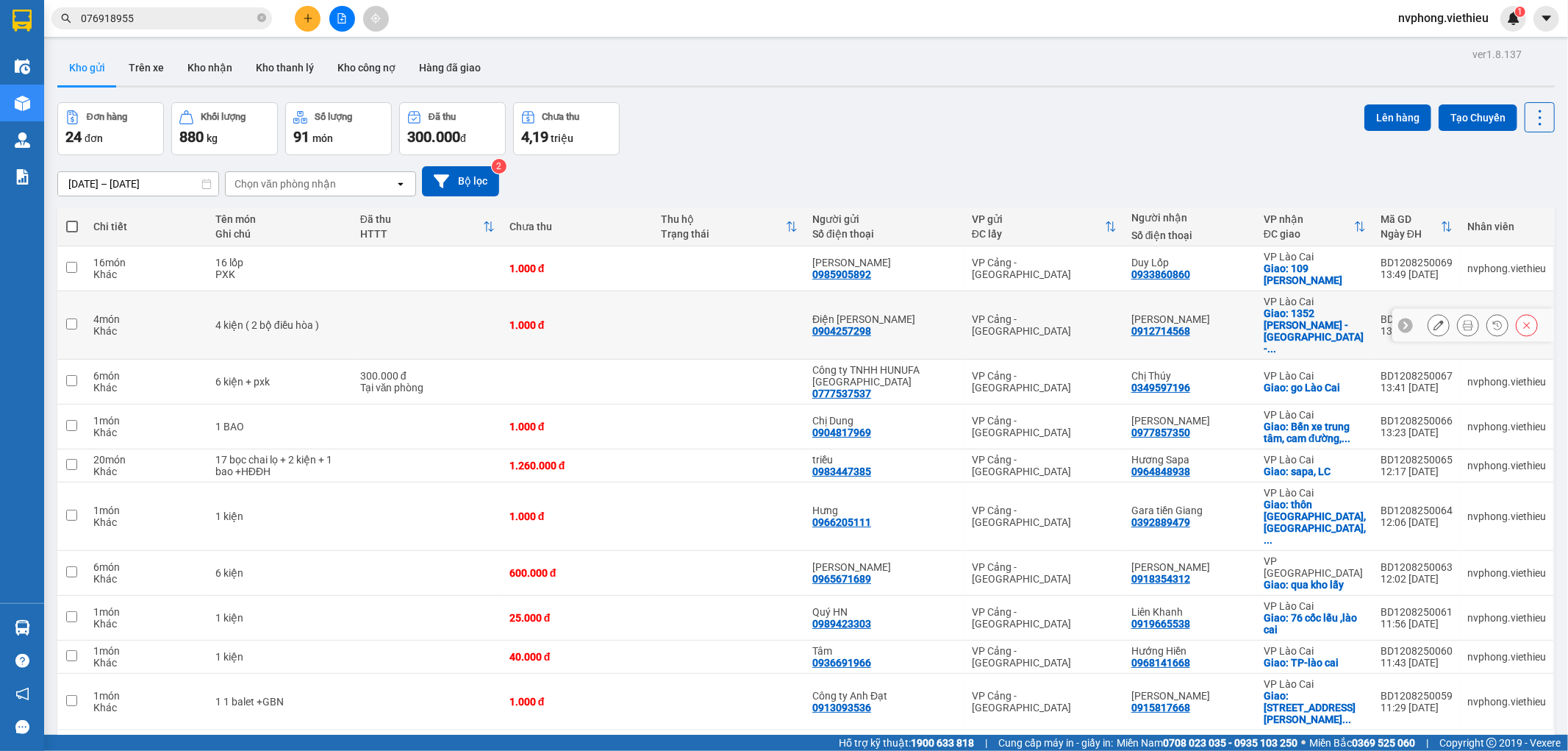
click at [1463, 320] on icon at bounding box center [1468, 325] width 10 height 10
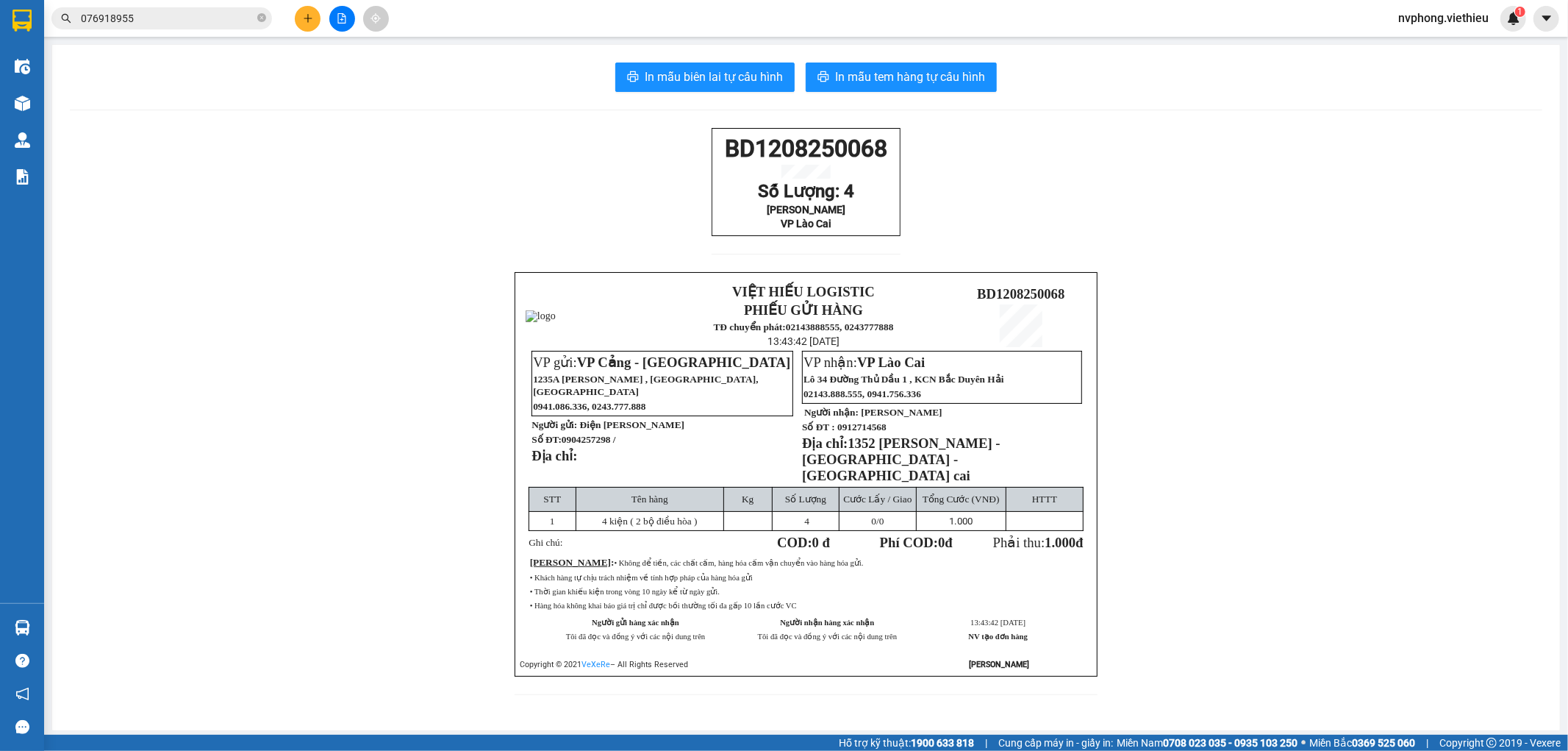
drag, startPoint x: 715, startPoint y: 145, endPoint x: 867, endPoint y: 241, distance: 179.8
click at [867, 236] on div "BD1208250068 Số Lượng: 4 Đức Anh VP Lào Cai" at bounding box center [805, 182] width 189 height 108
